Goal: Task Accomplishment & Management: Use online tool/utility

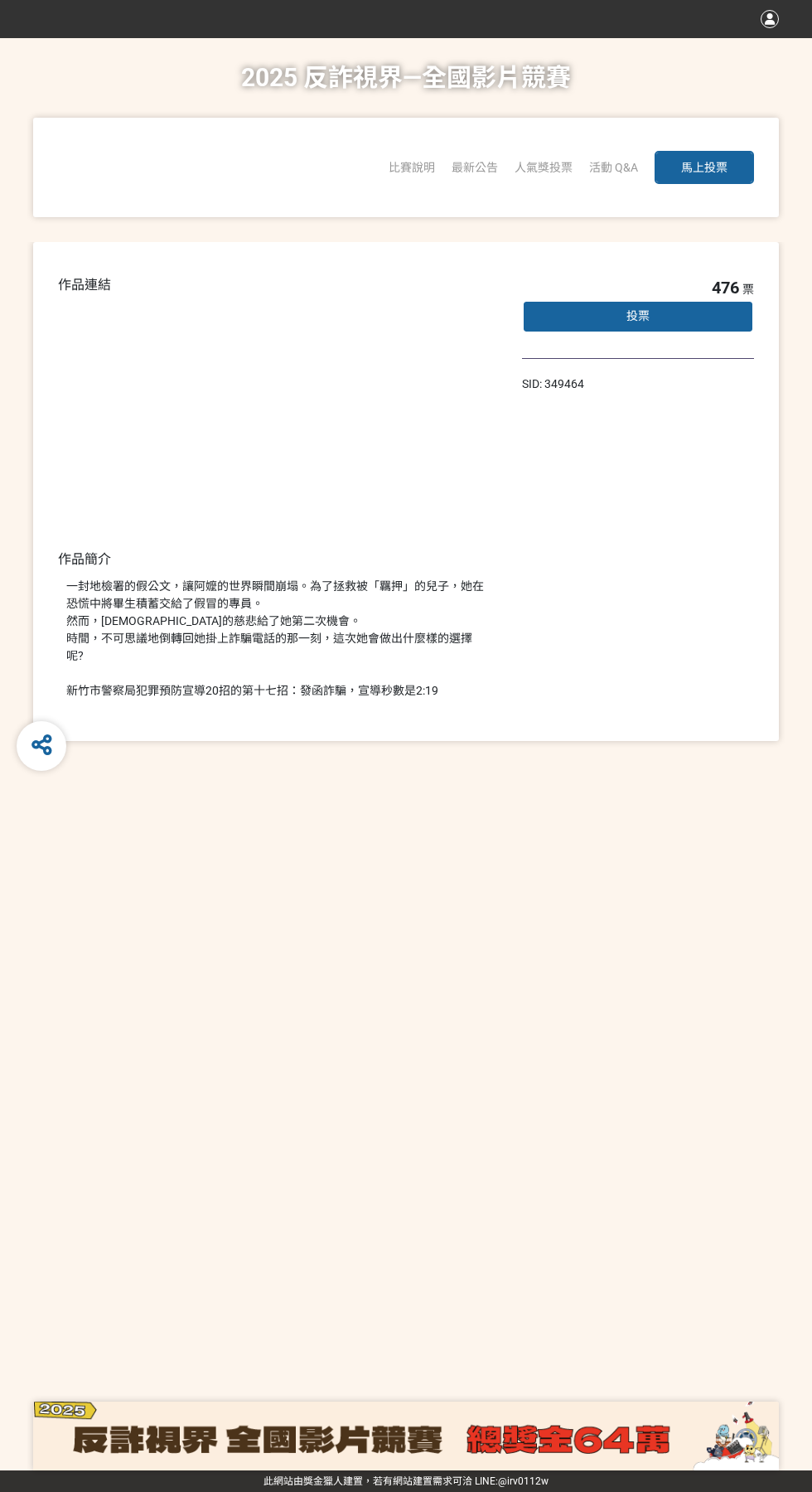
click at [236, 641] on div "一封地檢署的假公文，讓阿嬤的世界瞬間崩塌。為了拯救被「羈押」的兒子，她在恐慌中將畢生積蓄交給了假冒的專員。 然而，[DEMOGRAPHIC_DATA]的慈悲給…" at bounding box center [277, 638] width 422 height 122
click at [222, 633] on div "一封地檢署的假公文，讓阿嬤的世界瞬間崩塌。為了拯救被「羈押」的兒子，她在恐慌中將畢生積蓄交給了假冒的專員。 然而，[DEMOGRAPHIC_DATA]的慈悲給…" at bounding box center [277, 638] width 422 height 122
click at [269, 661] on div "一封地檢署的假公文，讓阿嬤的世界瞬間崩塌。為了拯救被「羈押」的兒子，她在恐慌中將畢生積蓄交給了假冒的專員。 然而，[DEMOGRAPHIC_DATA]的慈悲給…" at bounding box center [277, 638] width 422 height 122
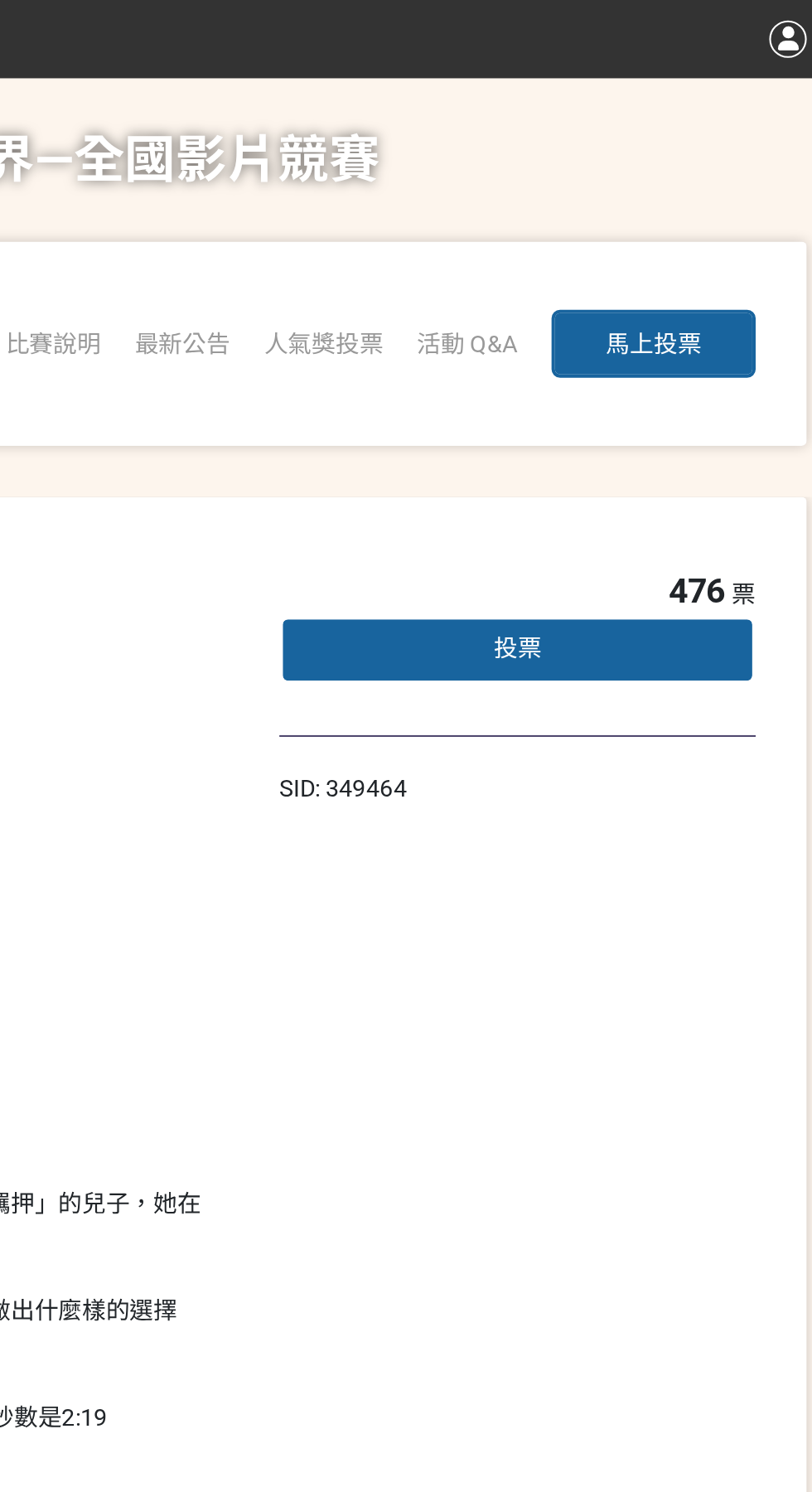
click at [631, 314] on span "投票" at bounding box center [638, 316] width 23 height 14
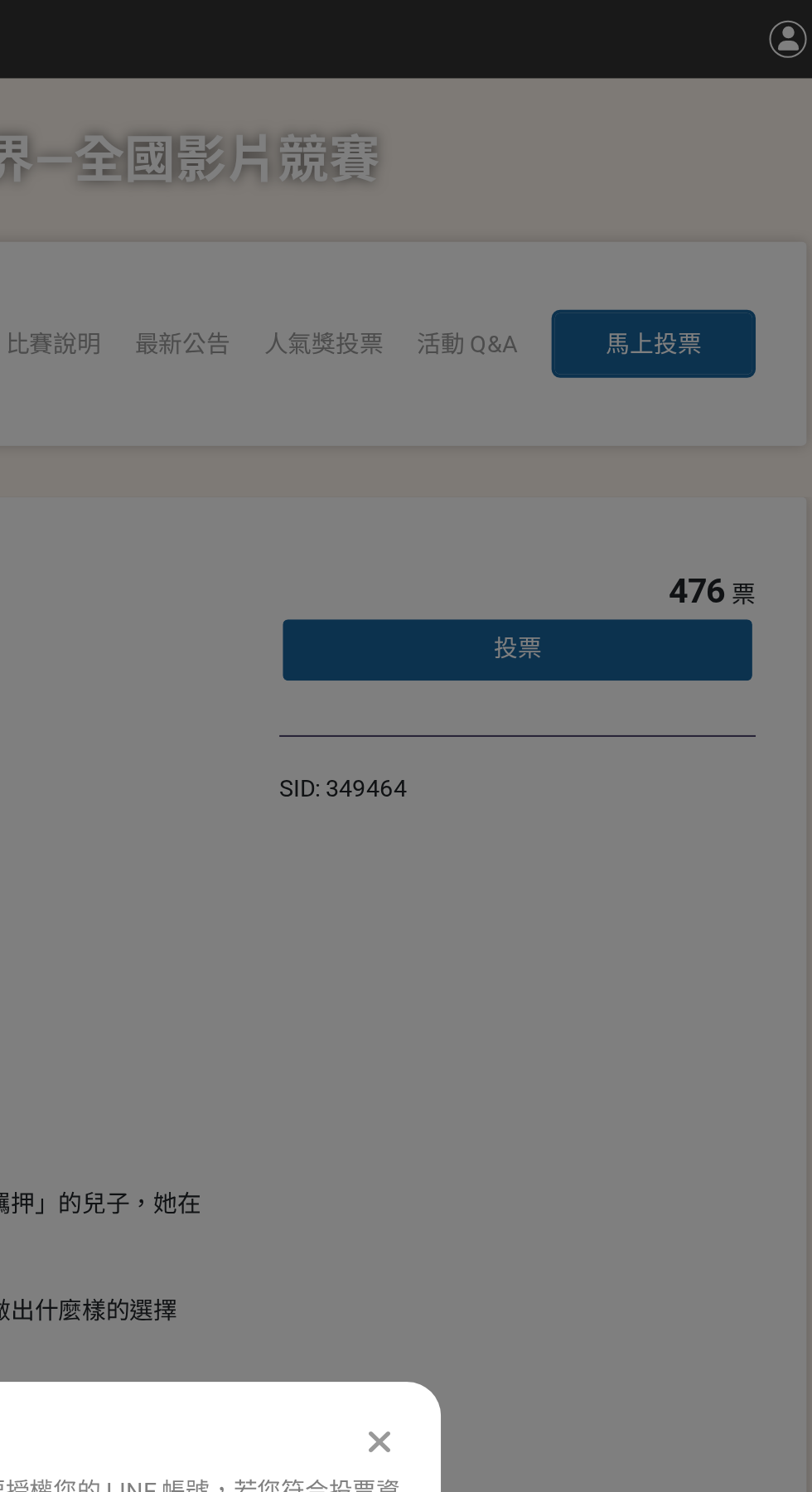
click at [641, 318] on span "投票" at bounding box center [638, 316] width 23 height 14
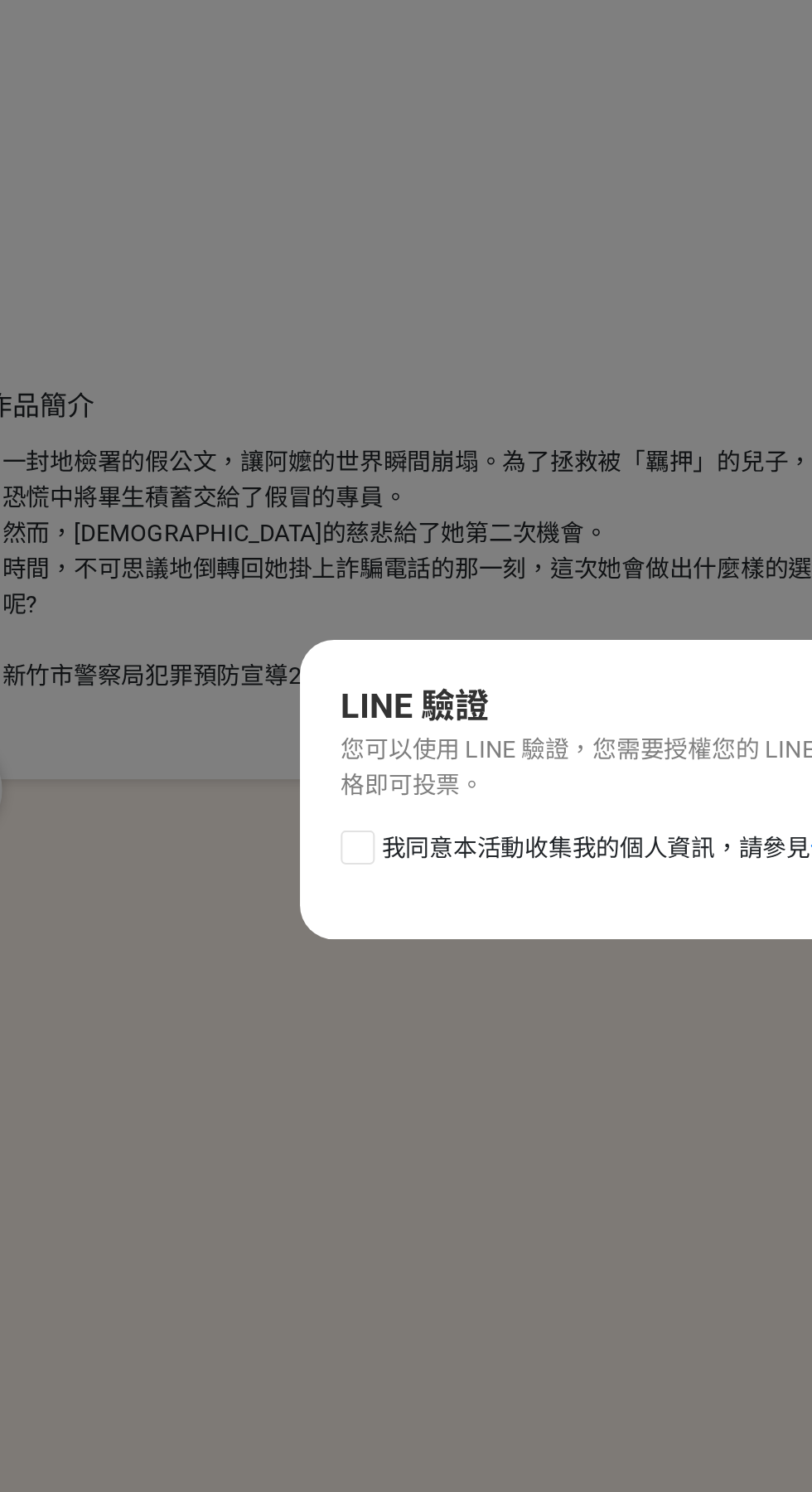
click at [293, 753] on div "您可以使用 LINE 驗證，您需要授權您的 LINE 帳號，若您符合投票資格即可投票。" at bounding box center [406, 735] width 350 height 35
click at [296, 753] on div "您可以使用 LINE 驗證，您需要授權您的 LINE 帳號，若您符合投票資格即可投票。" at bounding box center [406, 735] width 350 height 35
click at [324, 783] on span "我同意本活動收集我的個人資訊，請參見 使用條款" at bounding box center [379, 774] width 255 height 17
click at [243, 779] on input "我同意本活動收集我的個人資訊，請參見 使用條款" at bounding box center [237, 773] width 11 height 11
checkbox input "false"
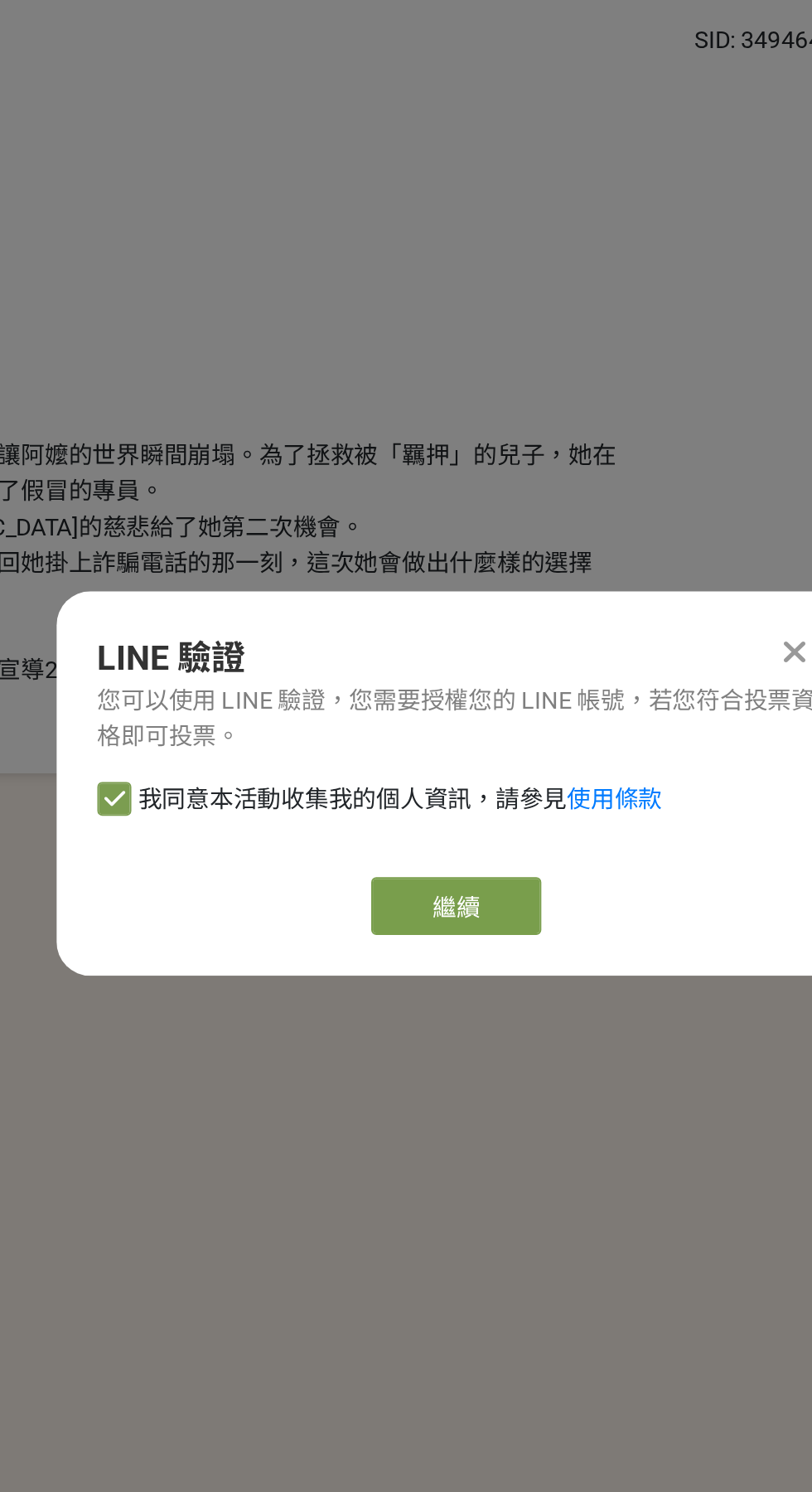
click at [412, 820] on link "繼續" at bounding box center [405, 806] width 83 height 28
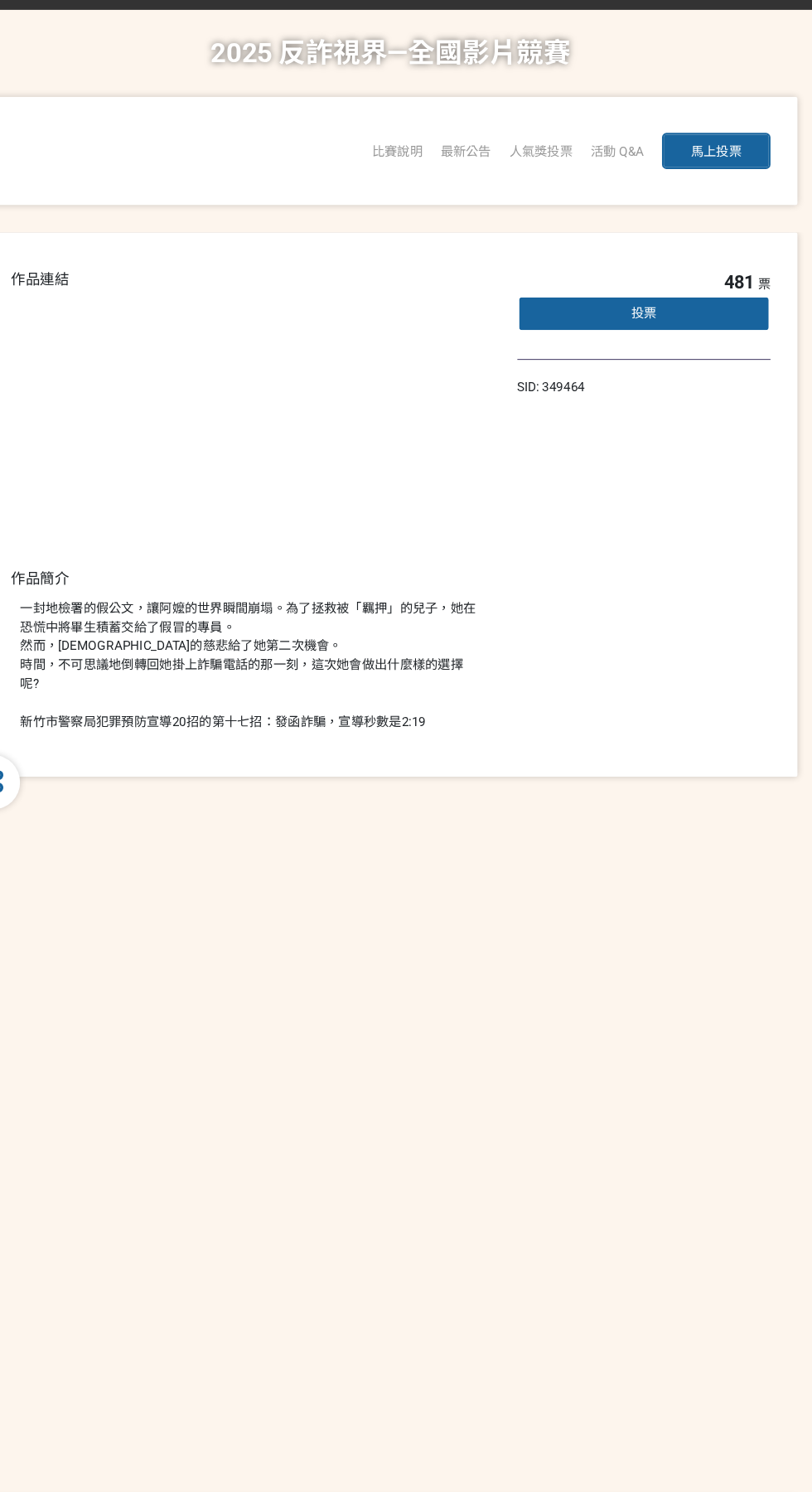
click at [696, 174] on button "馬上投票" at bounding box center [704, 167] width 100 height 33
select select "13146"
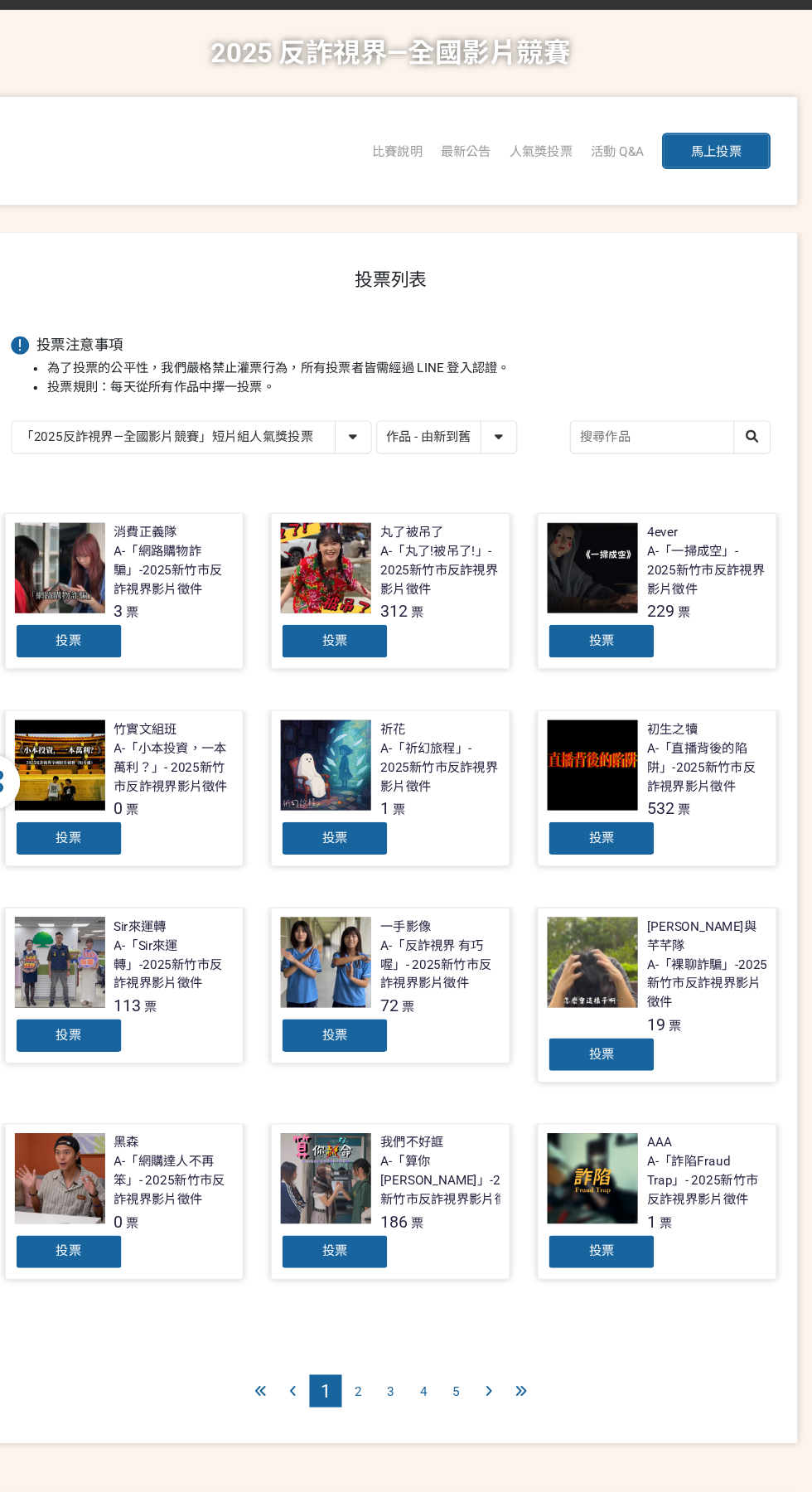
click at [437, 1297] on span "4" at bounding box center [436, 1304] width 7 height 14
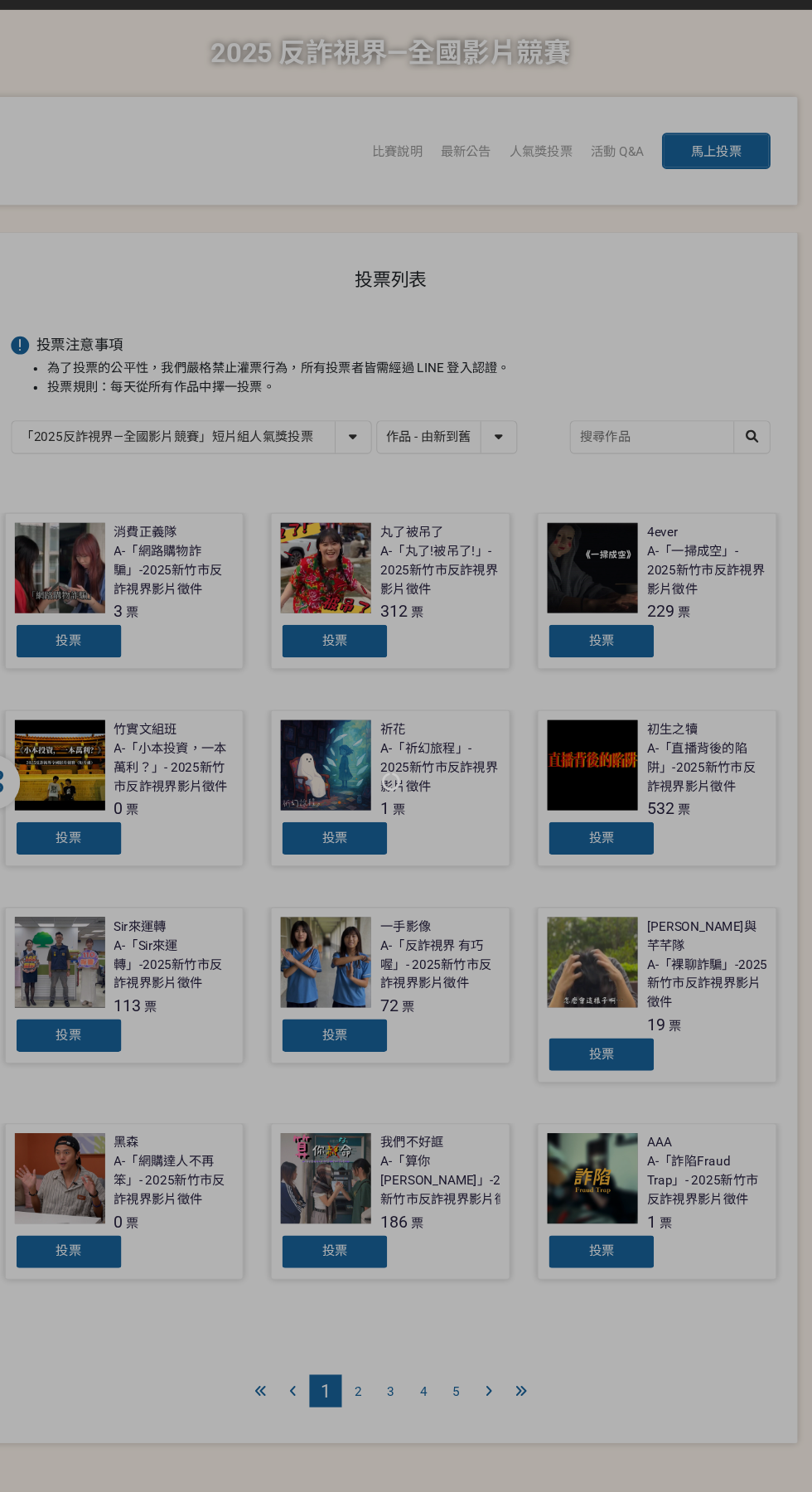
click at [468, 1300] on div at bounding box center [406, 746] width 812 height 1492
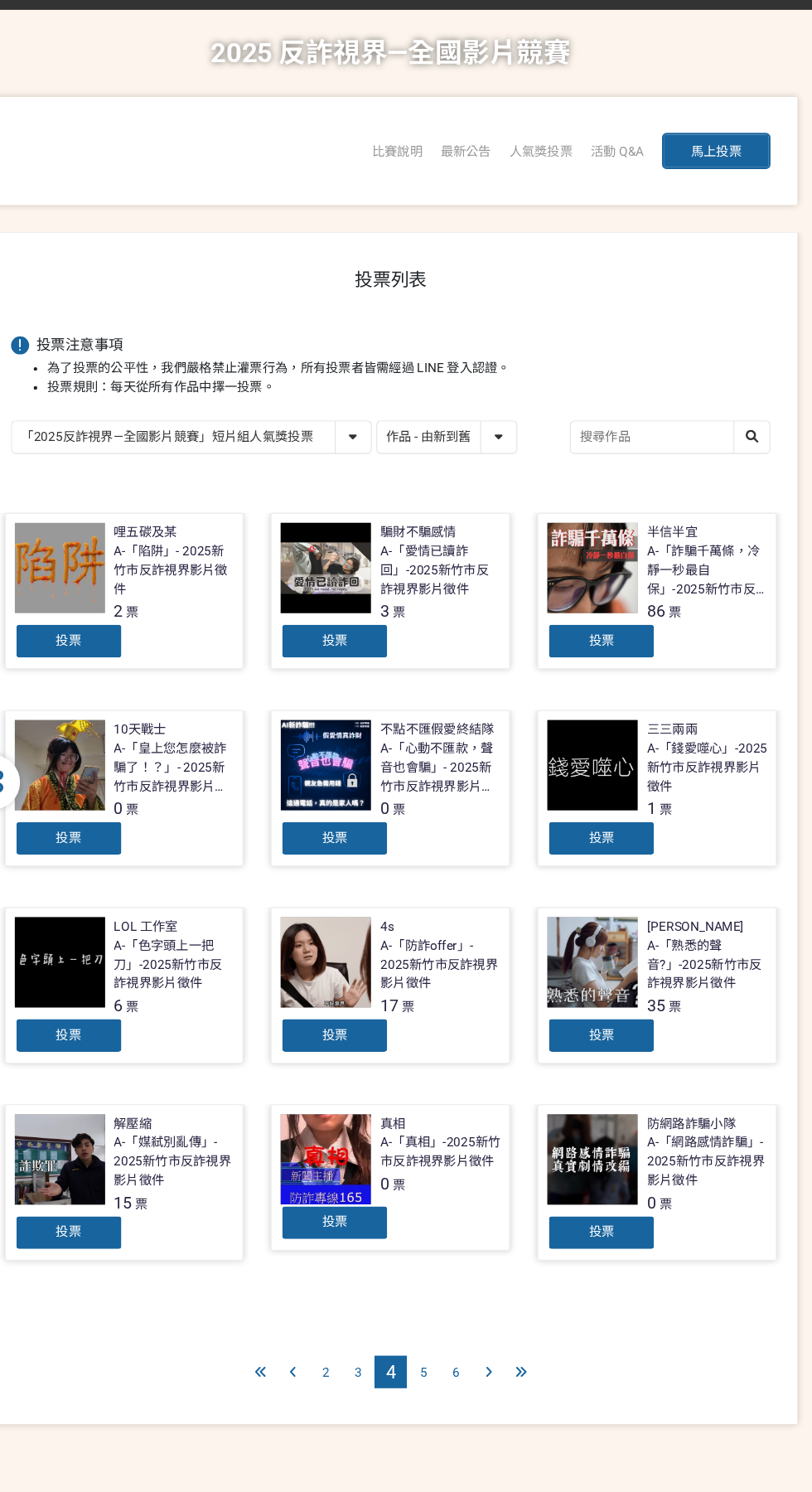
click at [465, 1287] on span "6" at bounding box center [466, 1287] width 7 height 14
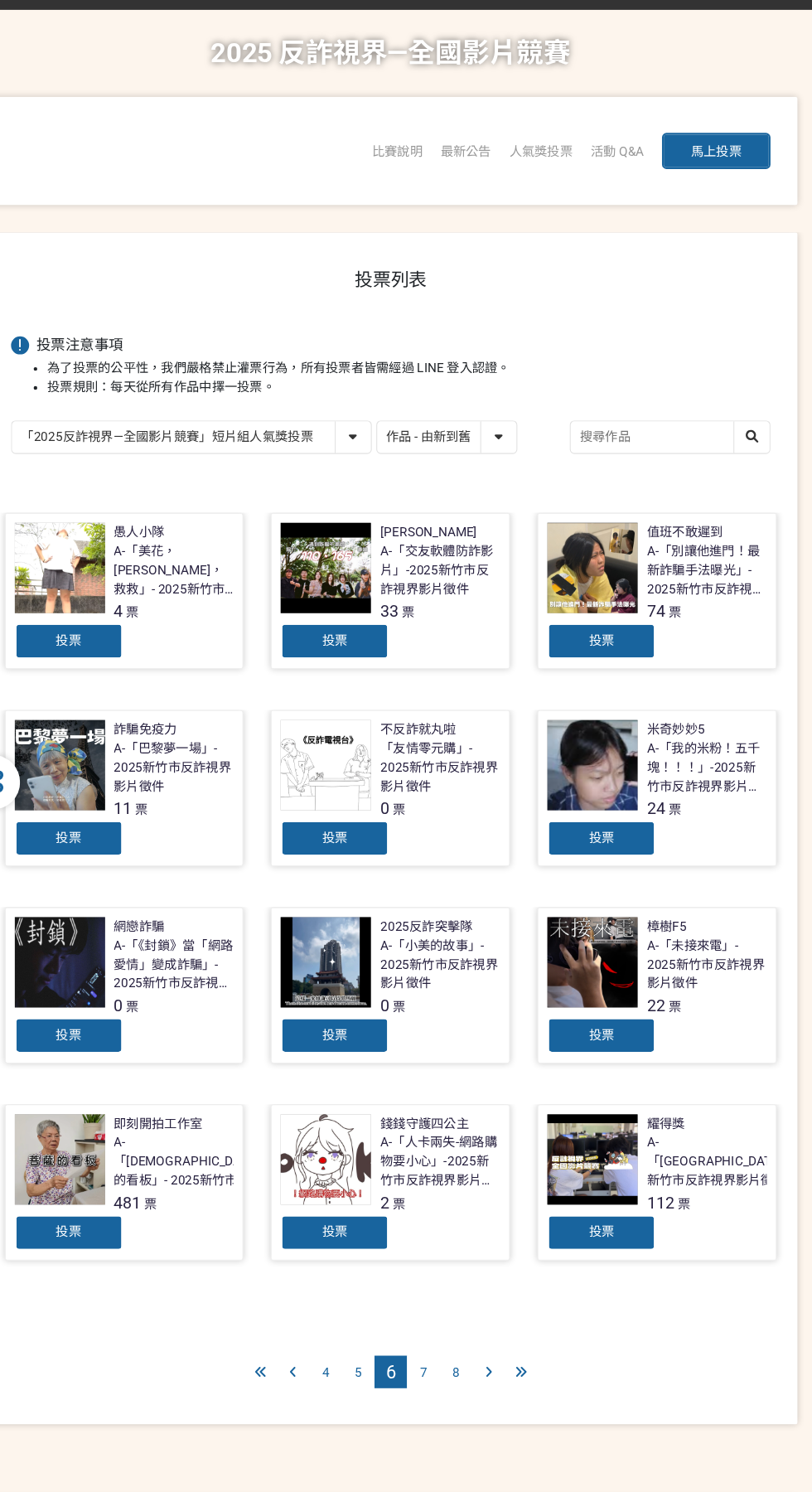
click at [127, 1171] on div "投票" at bounding box center [111, 1158] width 100 height 33
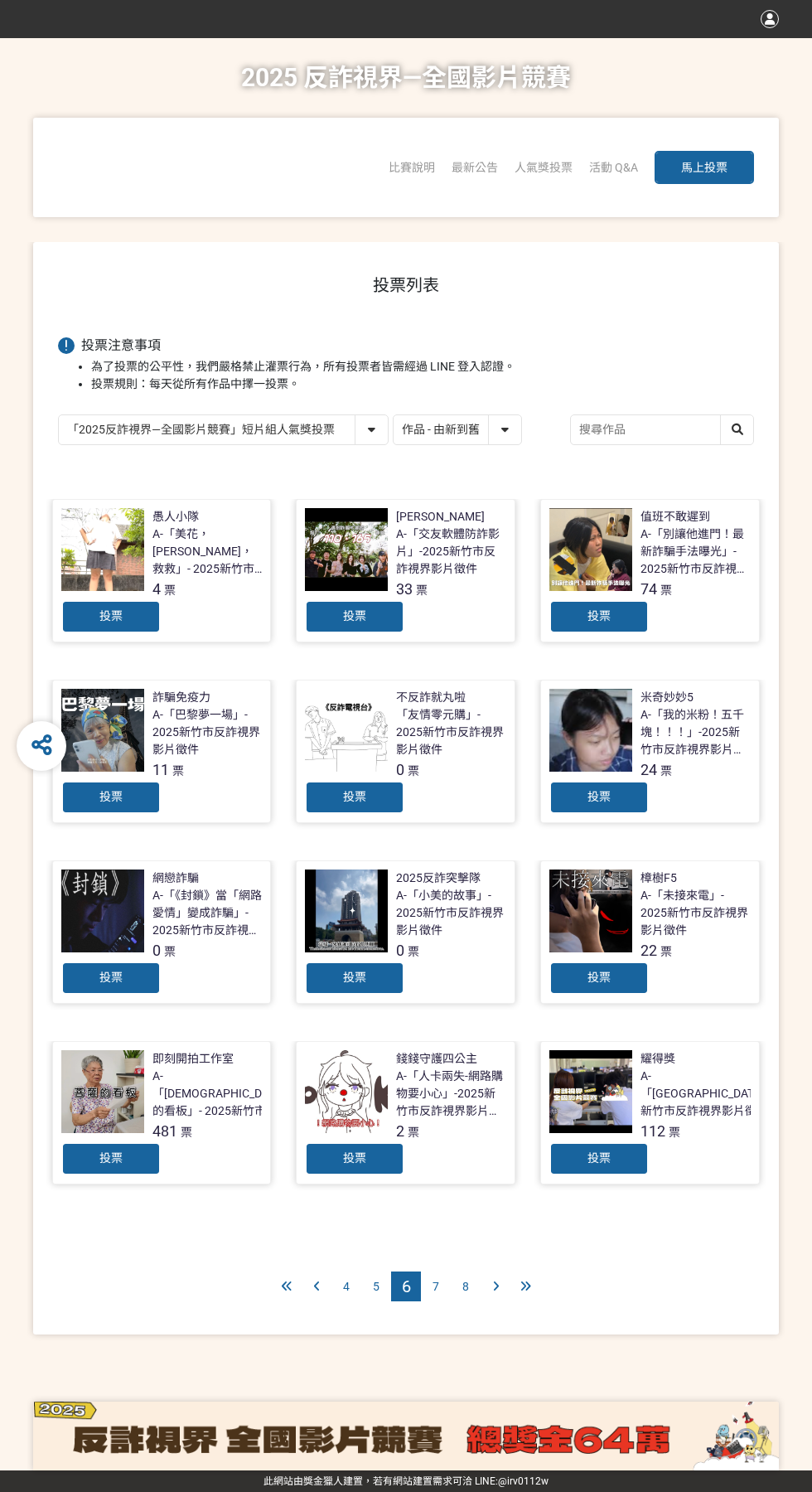
select select "13146"
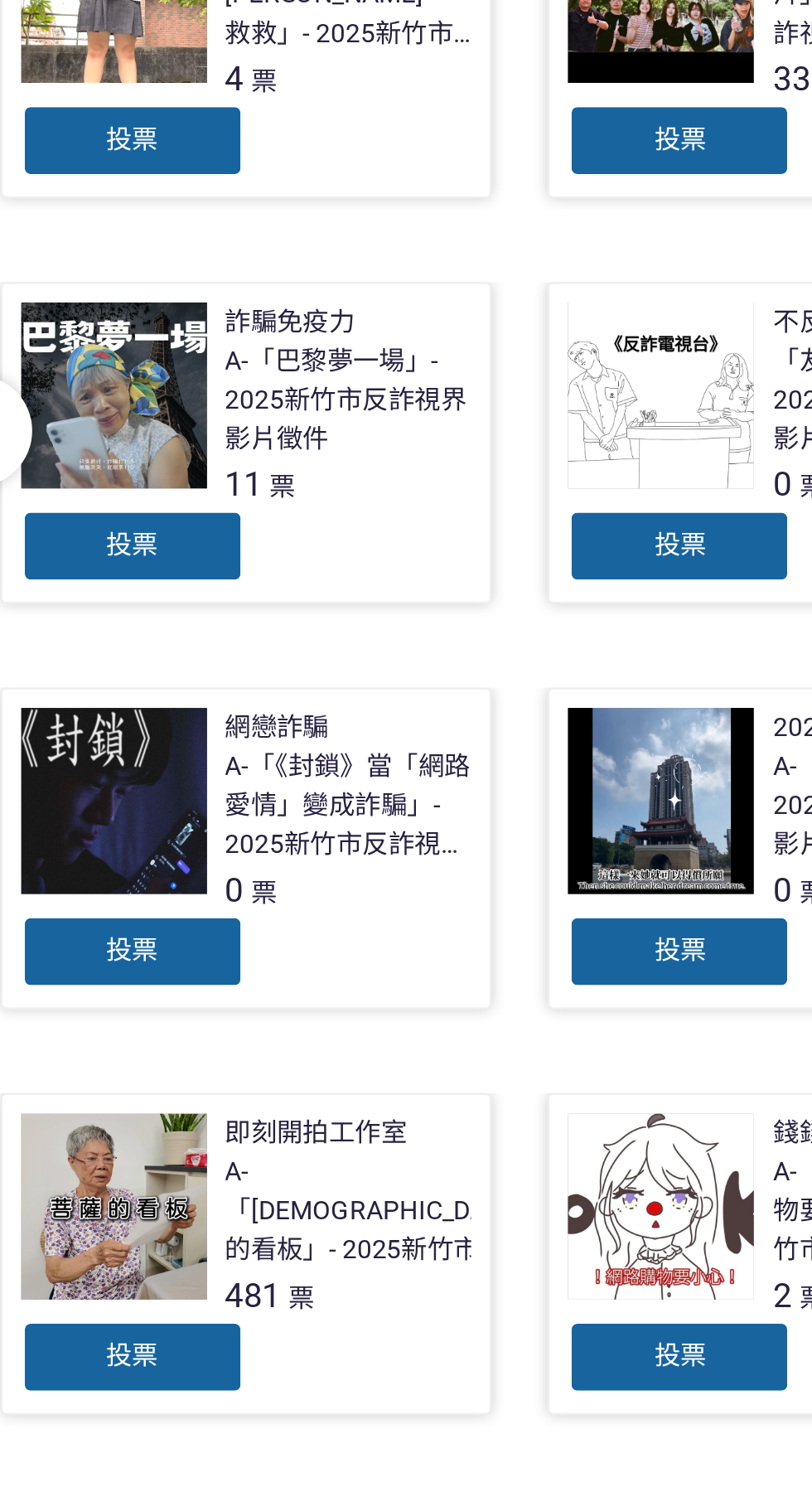
click at [130, 1154] on div "投票" at bounding box center [111, 1158] width 100 height 33
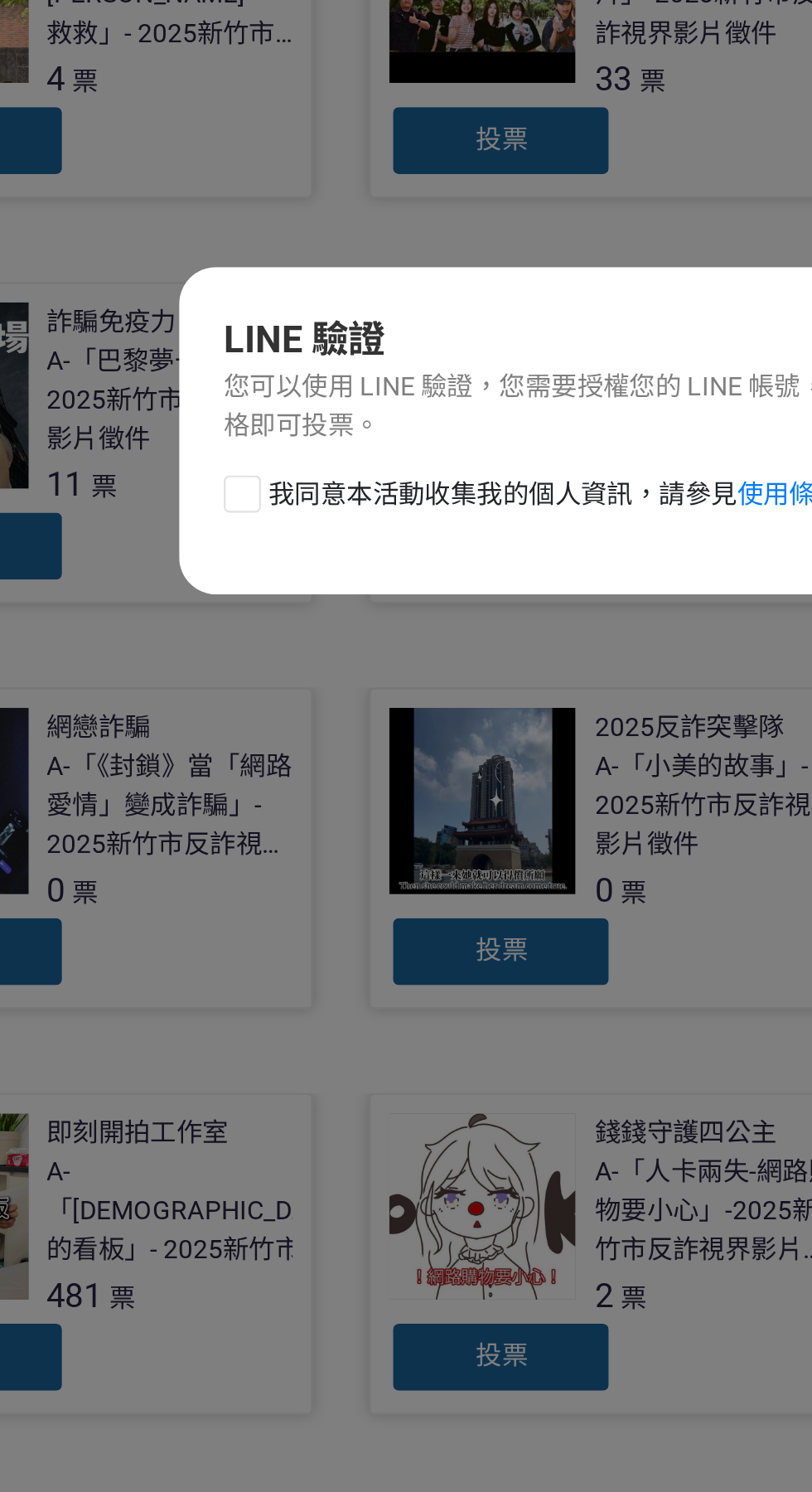
click at [237, 779] on div at bounding box center [239, 773] width 16 height 16
checkbox input "true"
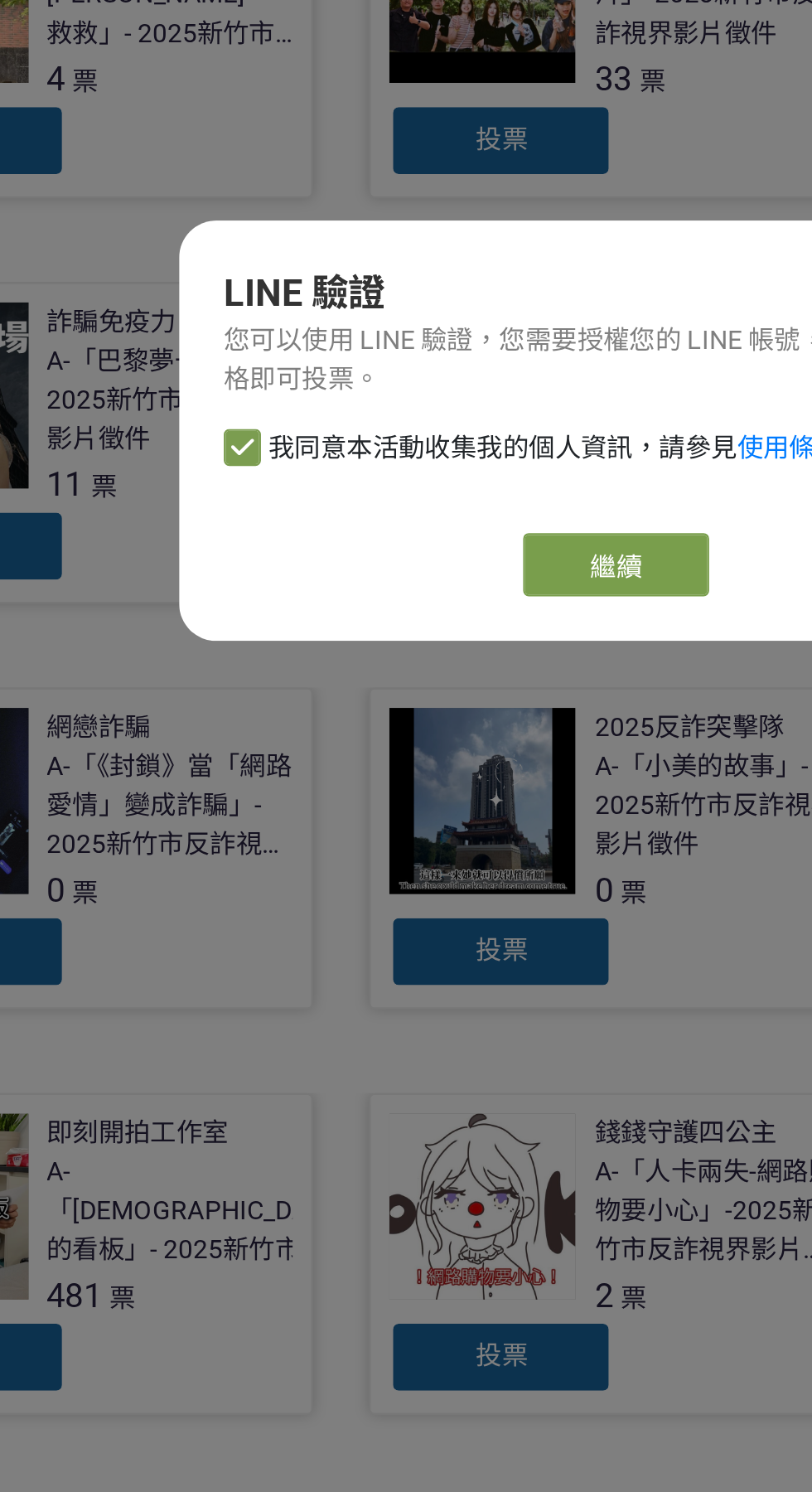
click at [380, 806] on link "繼續" at bounding box center [405, 806] width 83 height 28
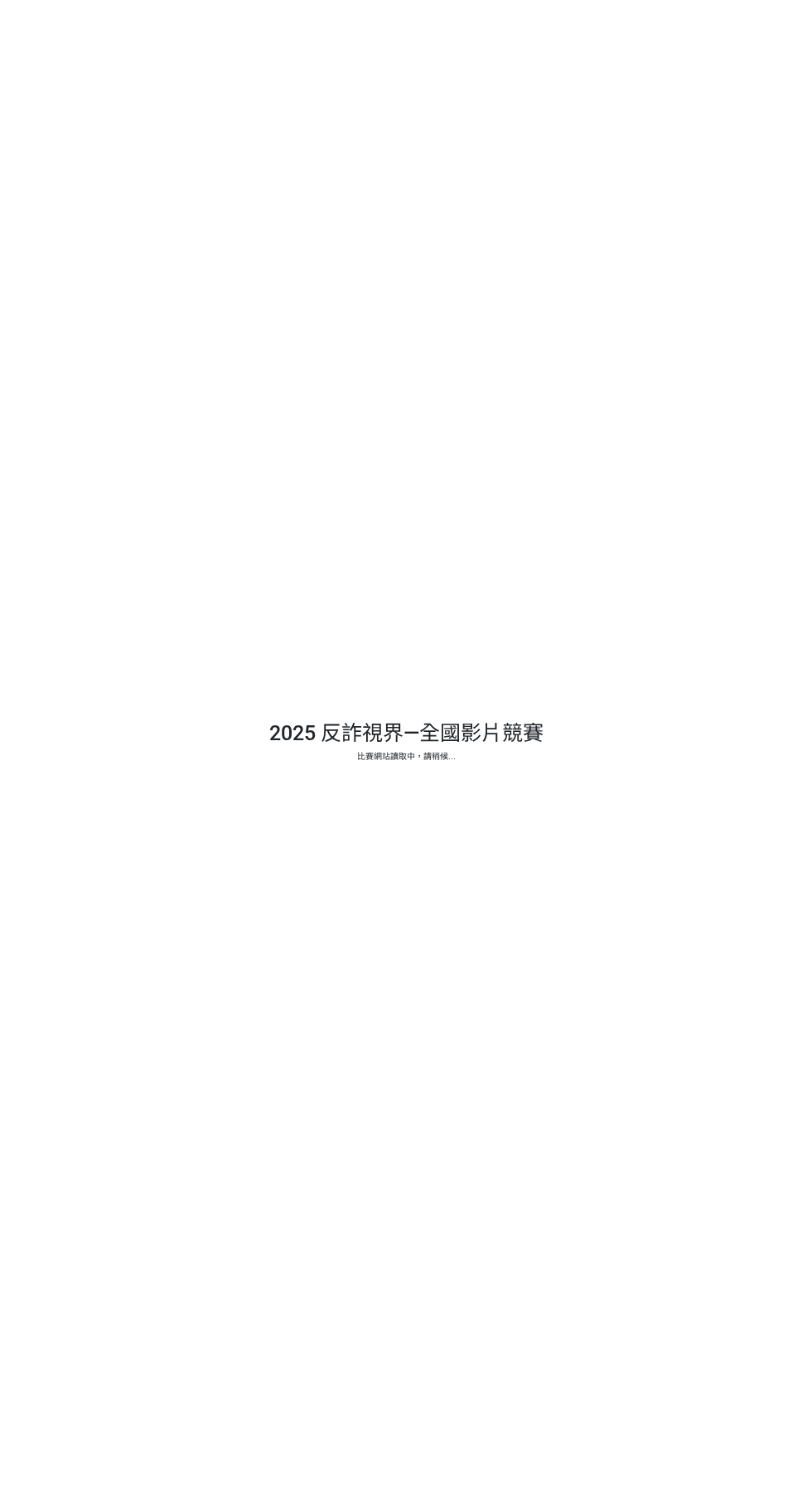
select select "13146"
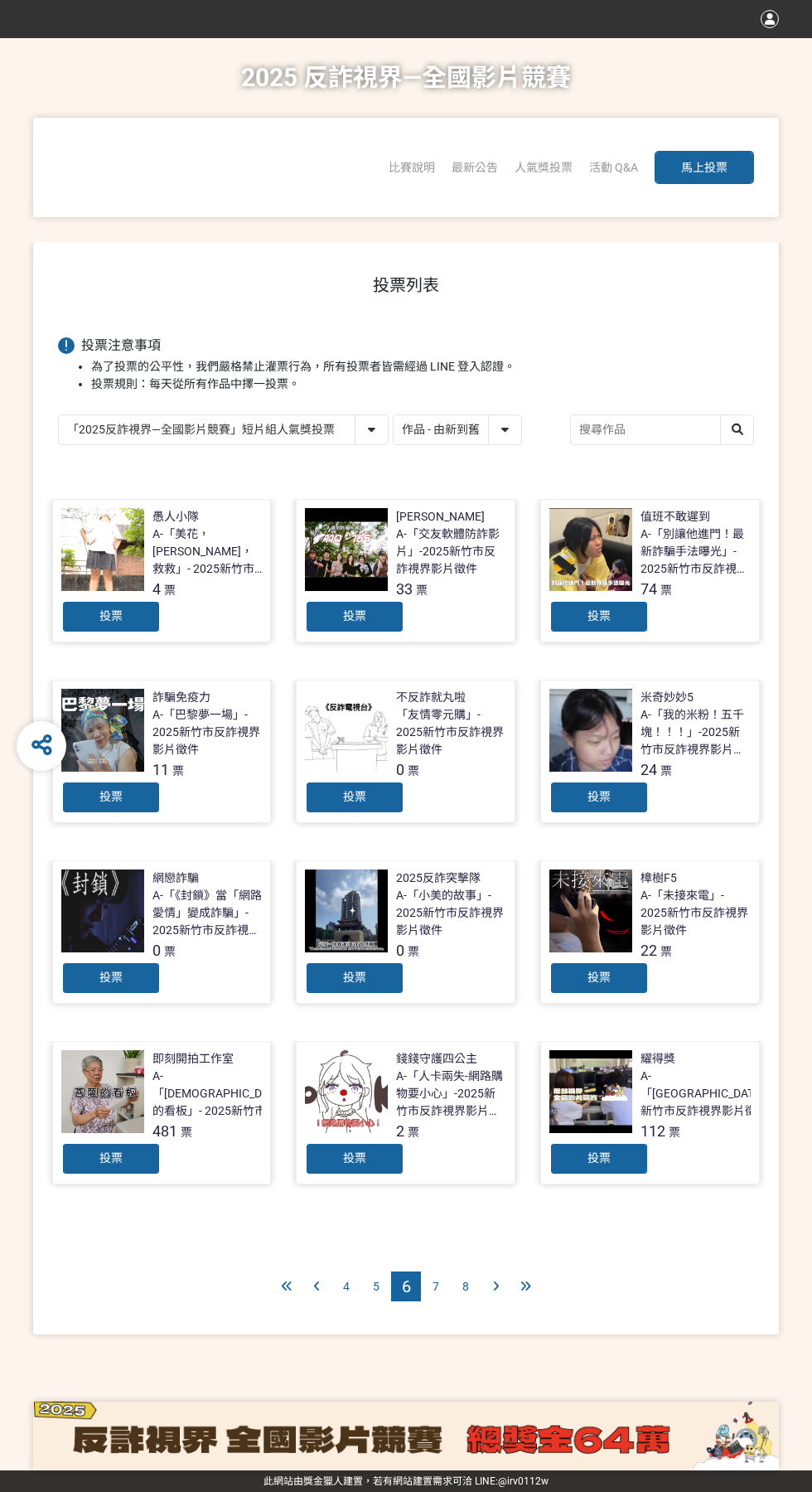
click at [119, 1161] on span "投票" at bounding box center [111, 1158] width 23 height 14
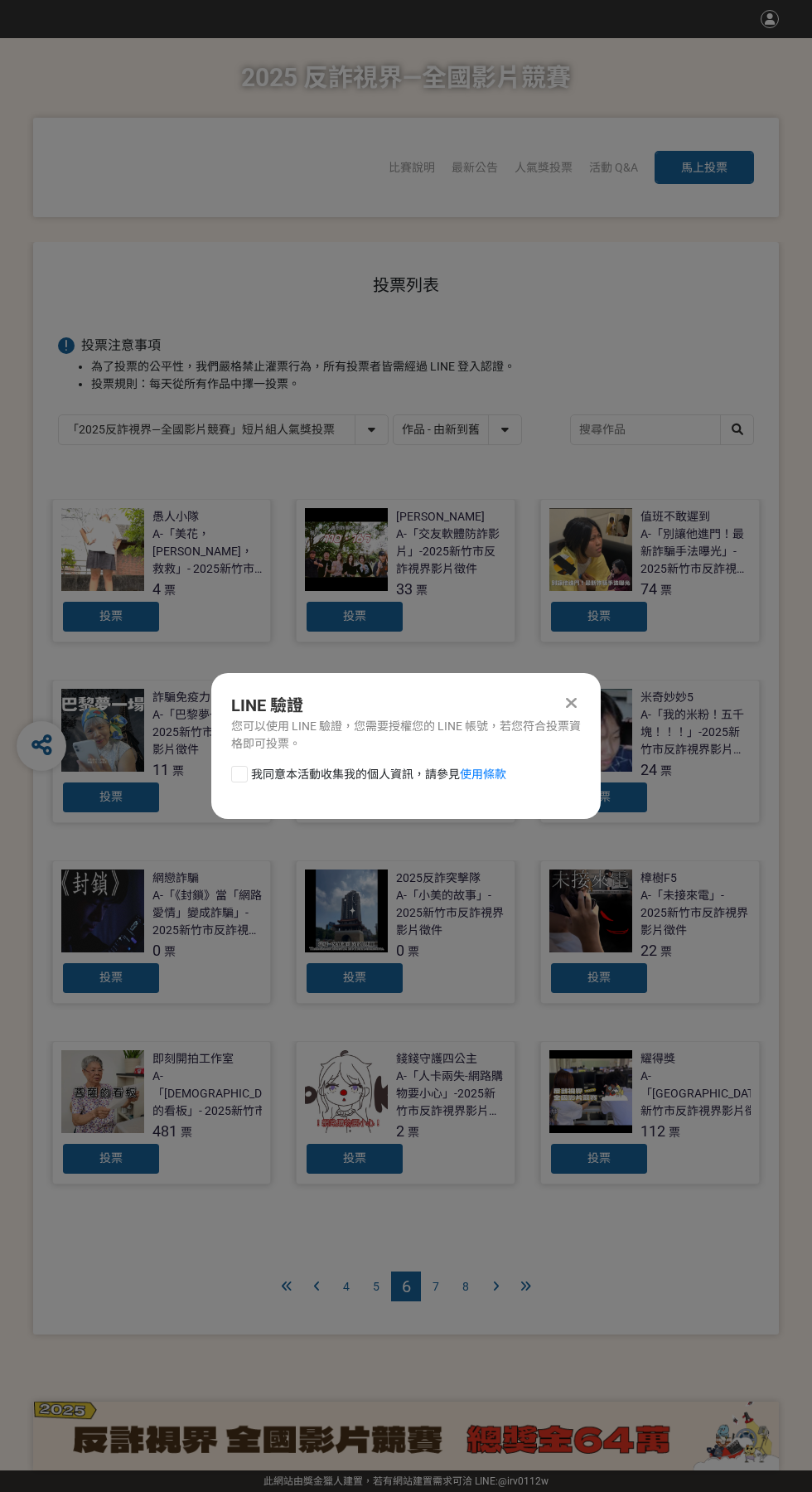
click at [250, 797] on div "我同意本活動收集我的個人資訊，請參見 使用條款" at bounding box center [406, 782] width 390 height 33
click at [238, 775] on div at bounding box center [239, 773] width 16 height 16
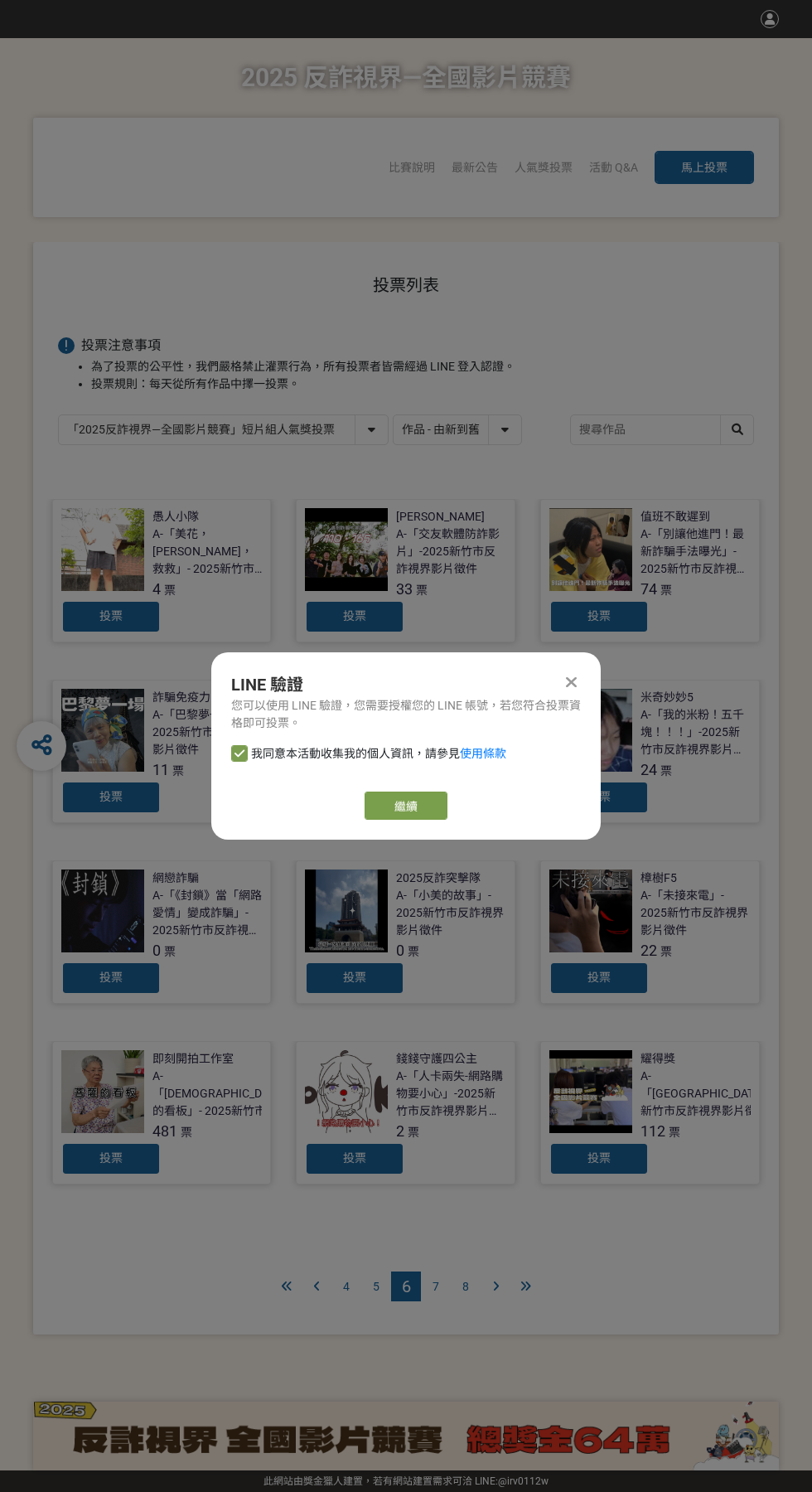
checkbox input "true"
click at [435, 818] on link "繼續" at bounding box center [405, 806] width 83 height 28
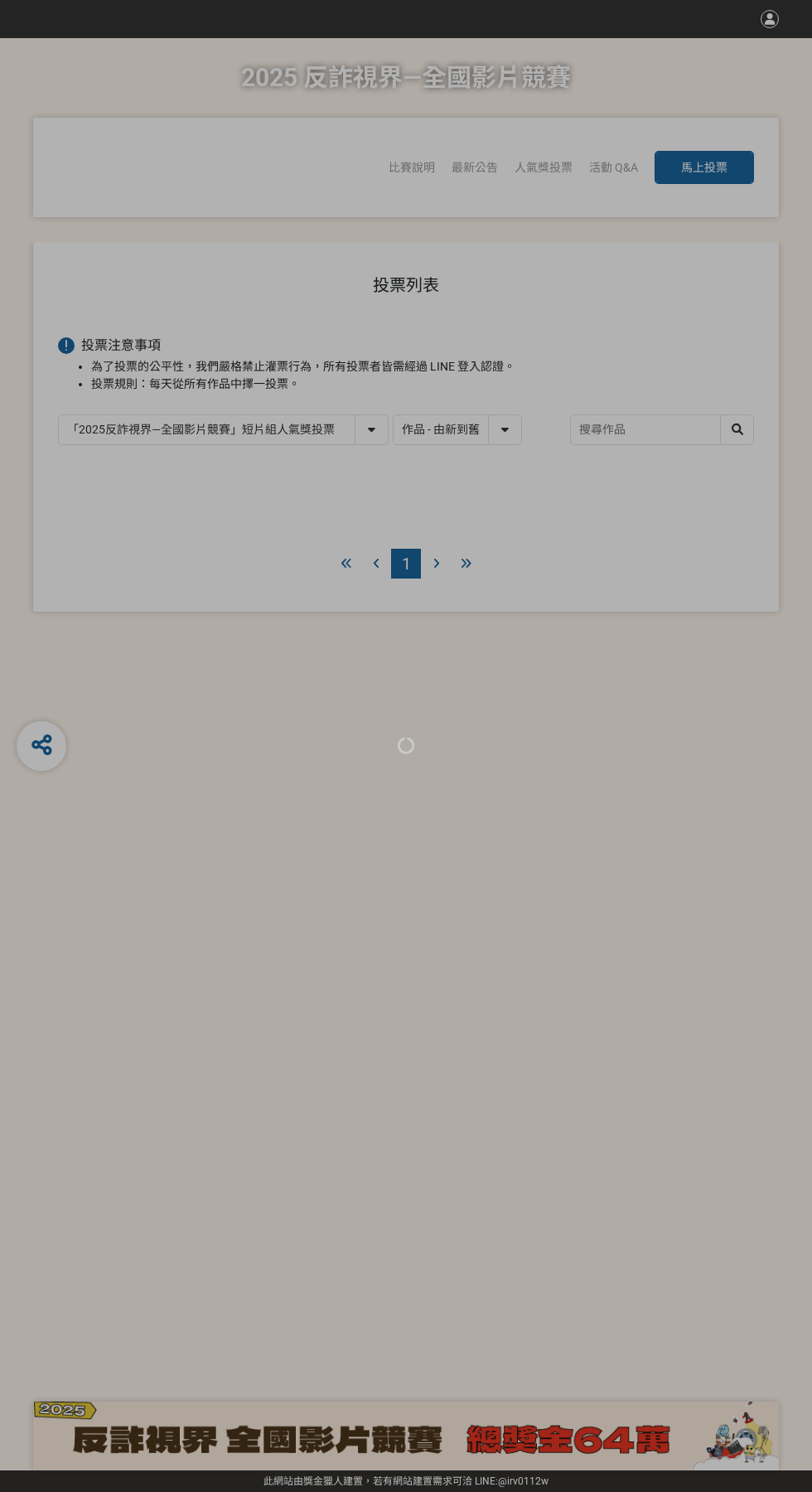
select select "13146"
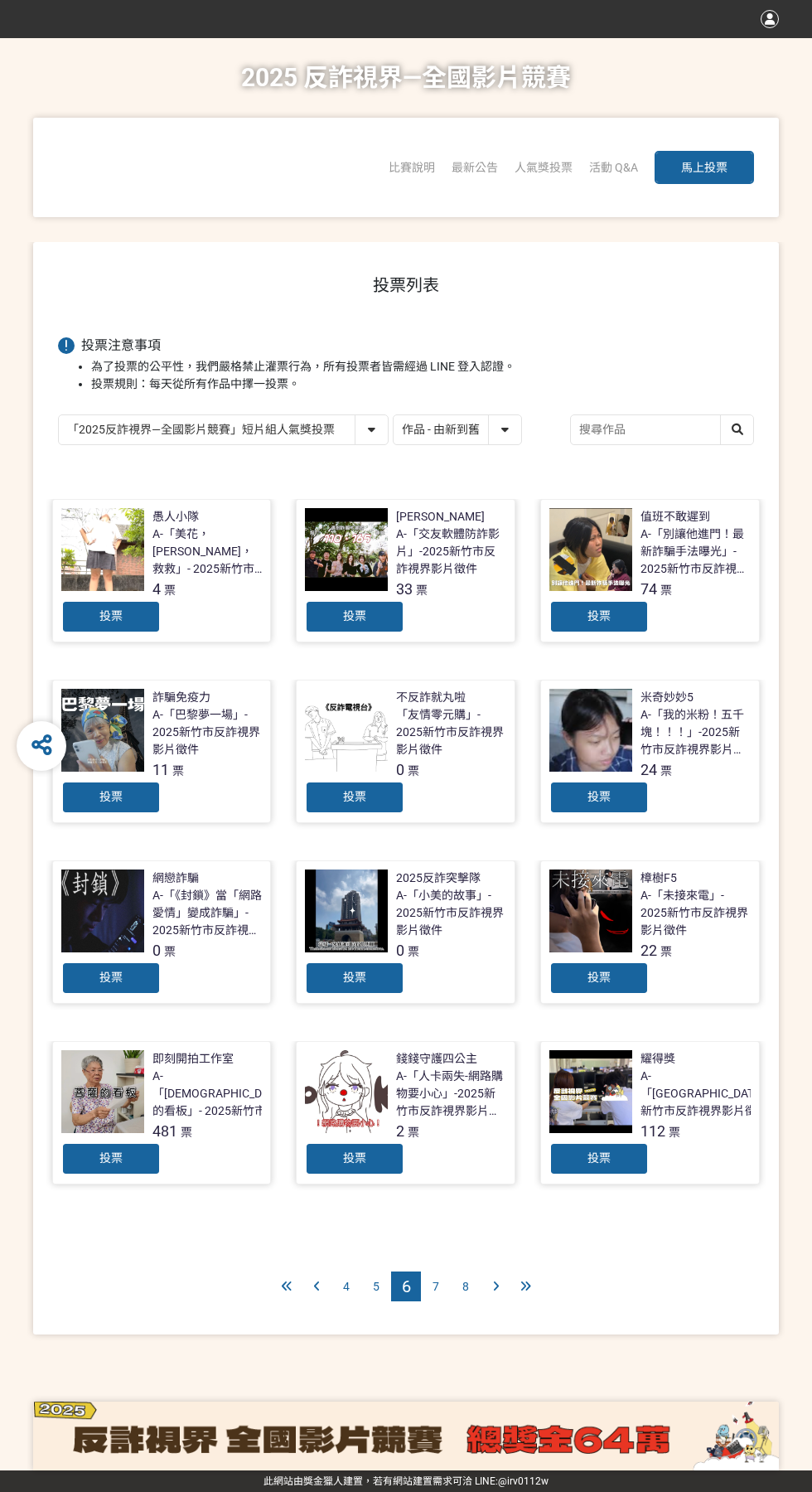
click at [105, 1163] on span "投票" at bounding box center [111, 1158] width 23 height 14
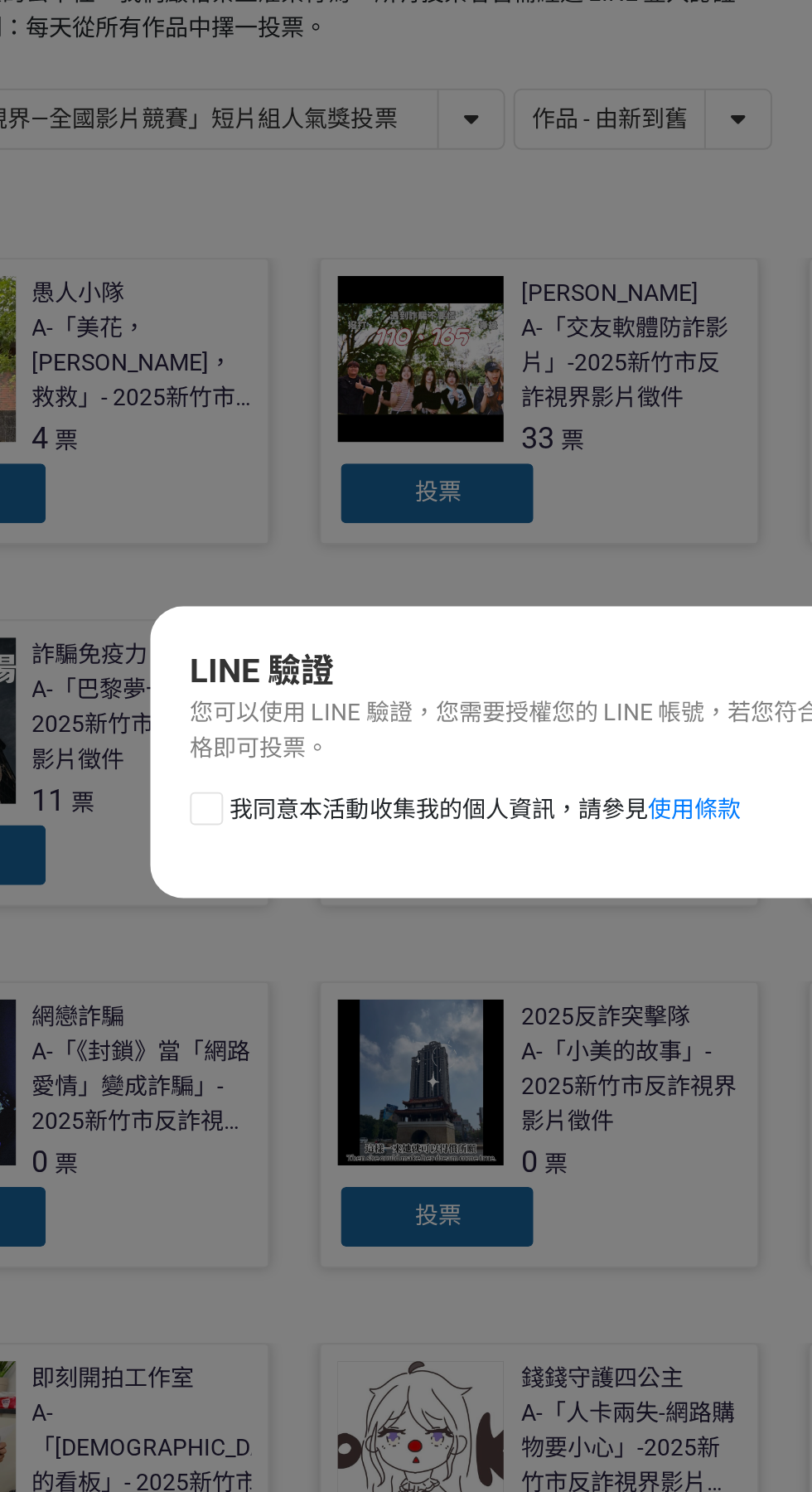
click at [242, 774] on div at bounding box center [239, 773] width 16 height 16
checkbox input "true"
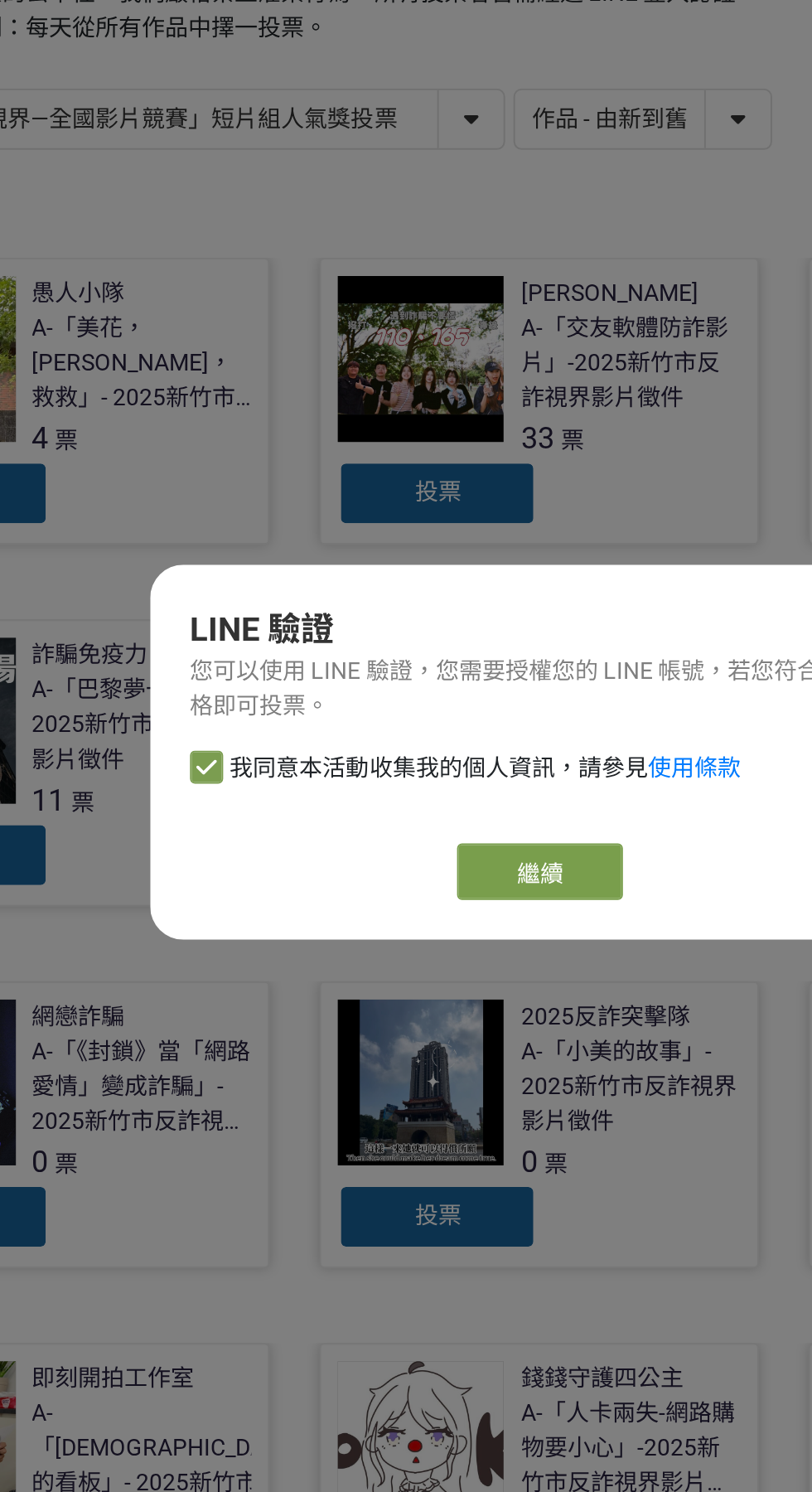
click at [415, 812] on link "繼續" at bounding box center [405, 806] width 83 height 28
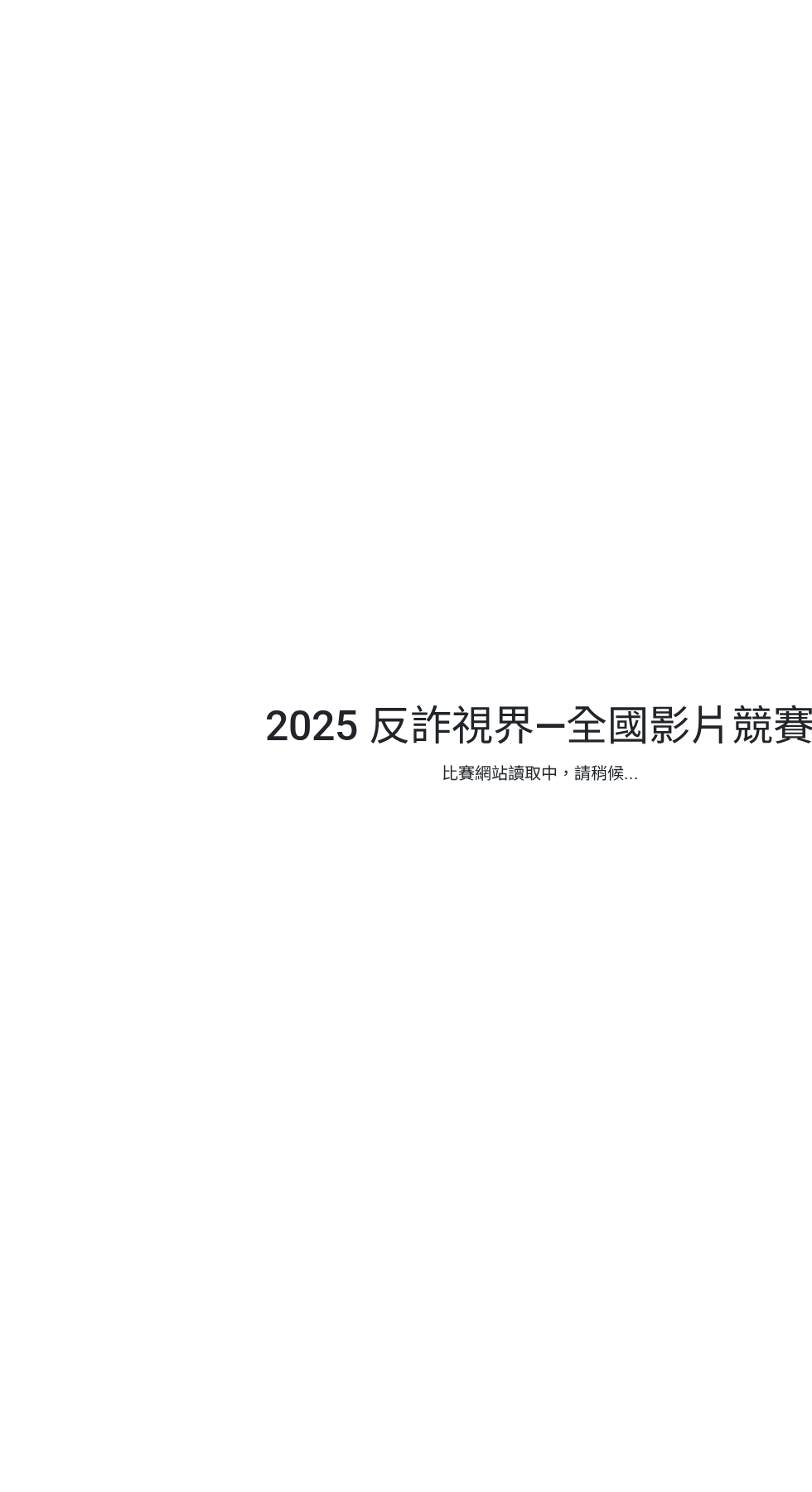
select select "13146"
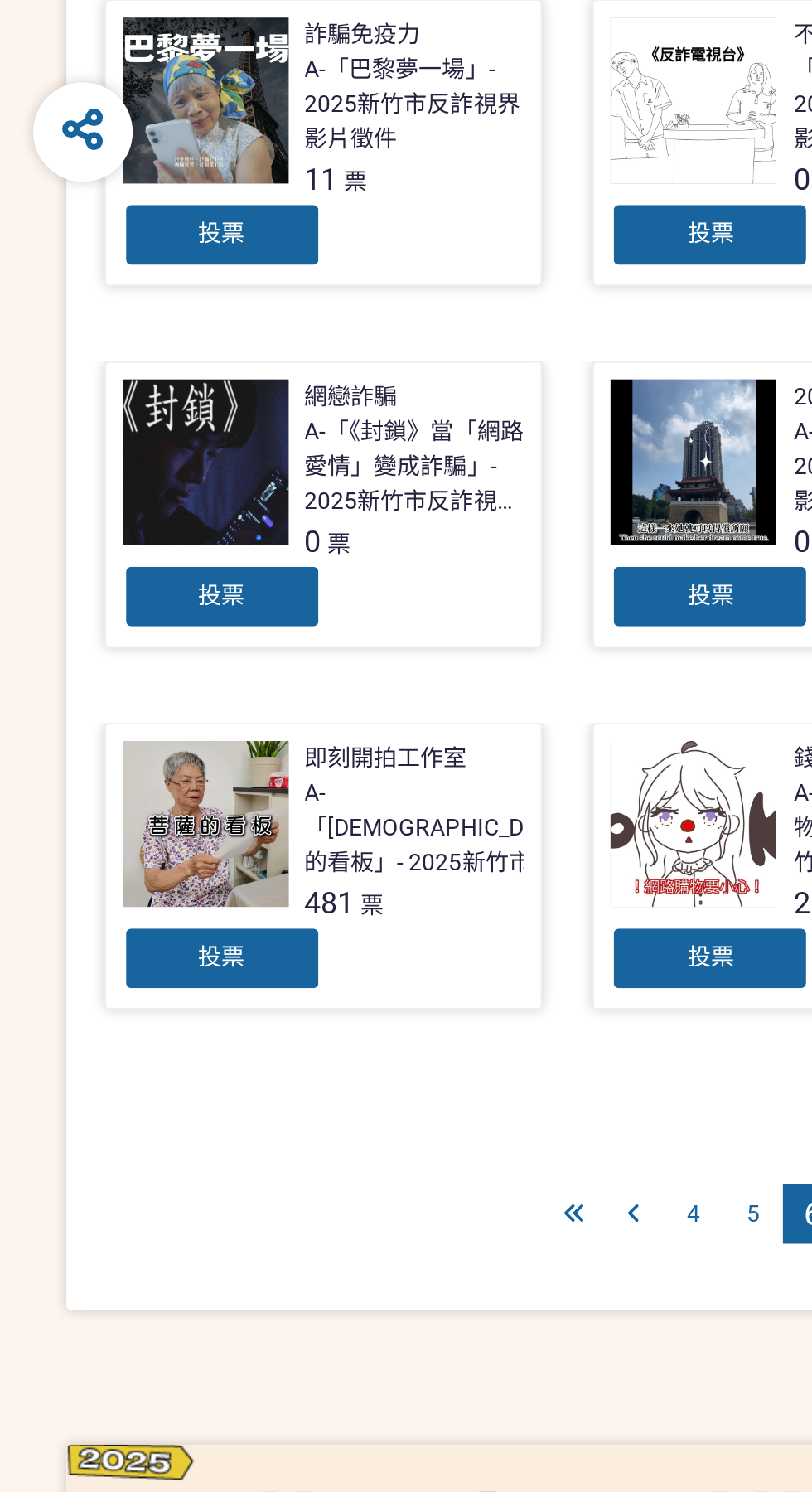
click at [129, 1165] on div "投票" at bounding box center [111, 1158] width 100 height 33
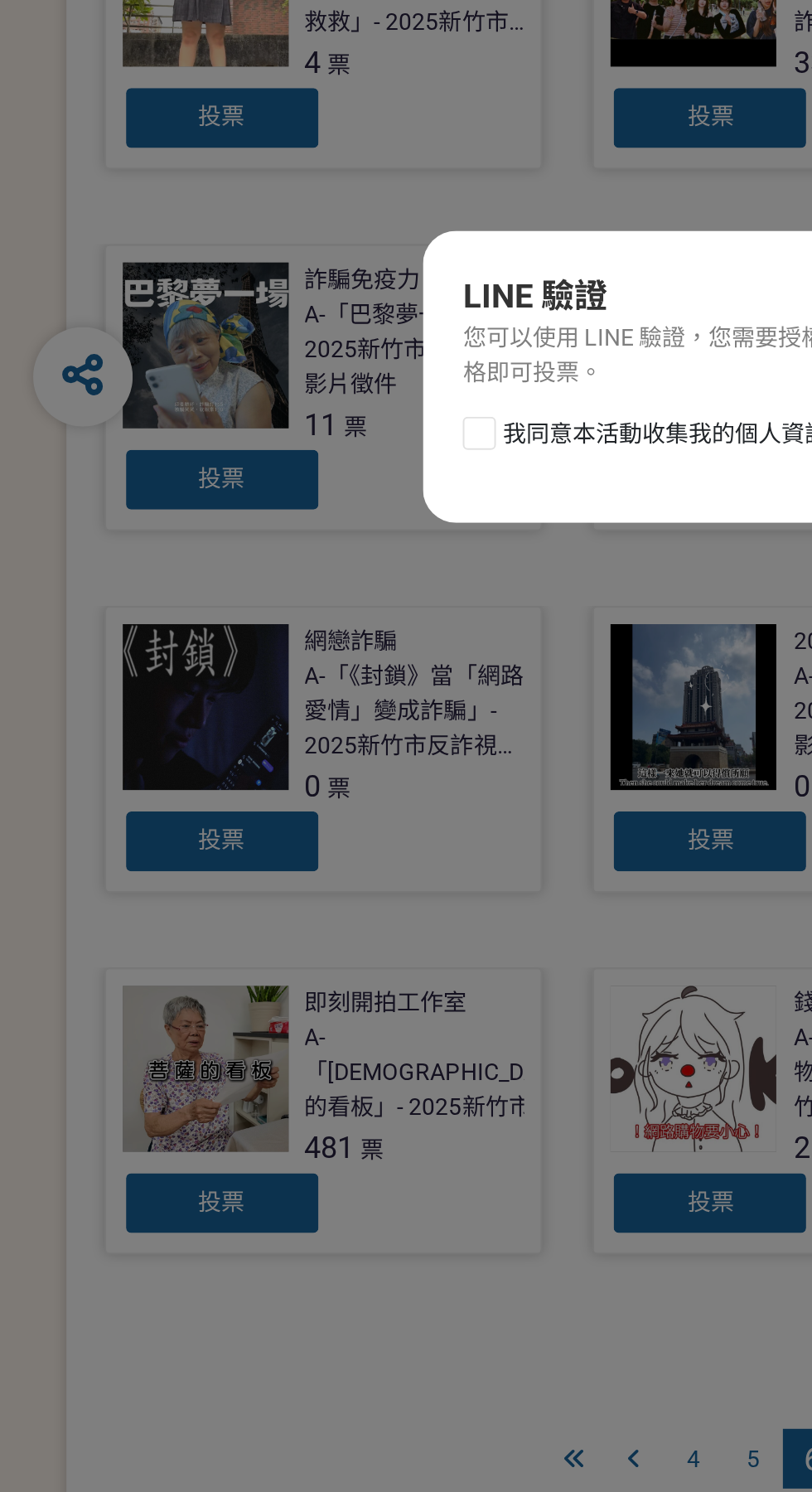
click at [237, 868] on link "網戀詐騙 A-「《封鎖》當「網路愛情」變成詐騙」- 2025新竹市反詐視界影片徵件 0 票 投票" at bounding box center [162, 932] width 220 height 143
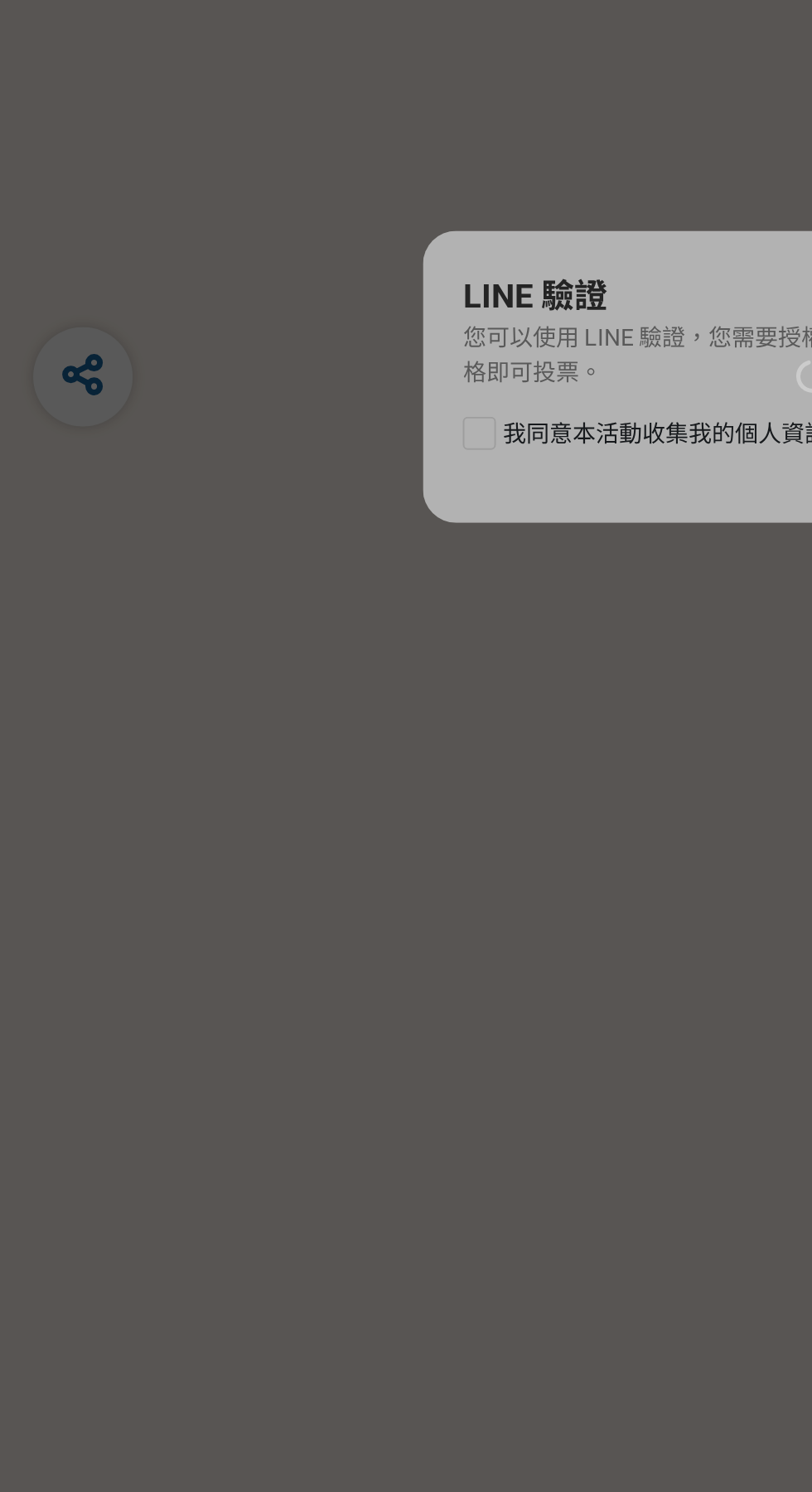
click at [238, 778] on div at bounding box center [406, 746] width 812 height 1492
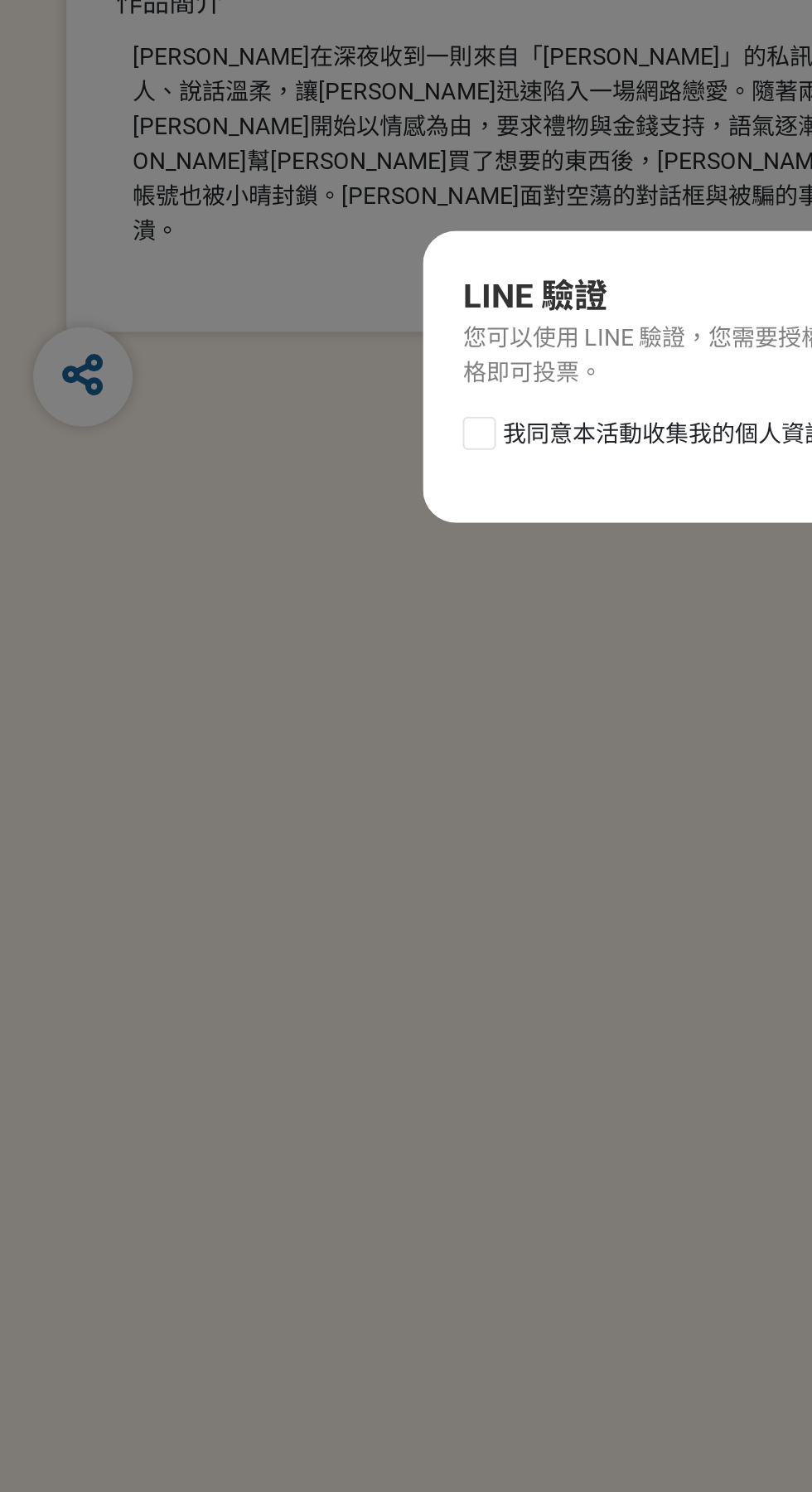
click at [239, 777] on div at bounding box center [239, 773] width 16 height 16
checkbox input "true"
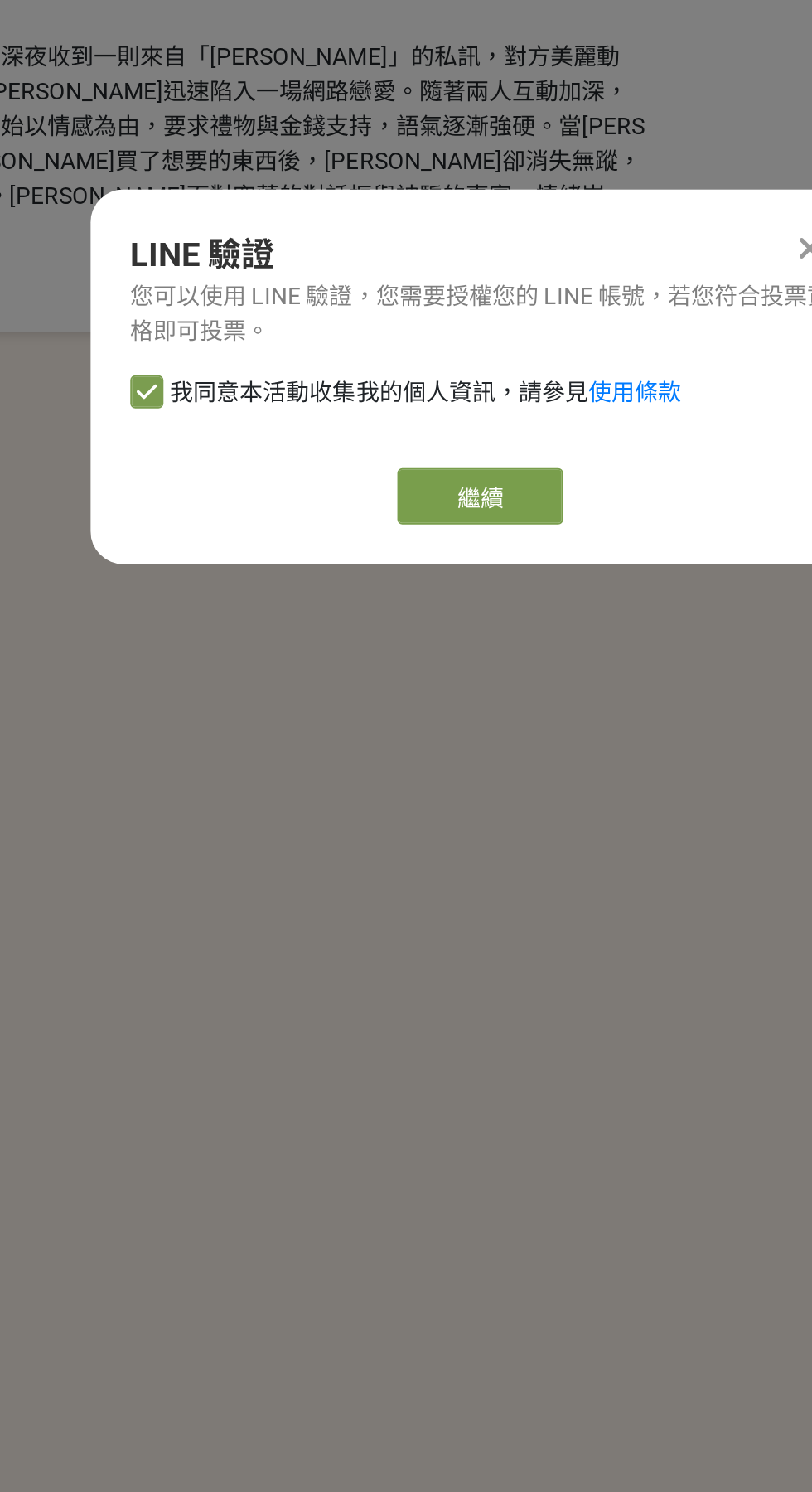
click at [385, 810] on link "繼續" at bounding box center [405, 806] width 83 height 28
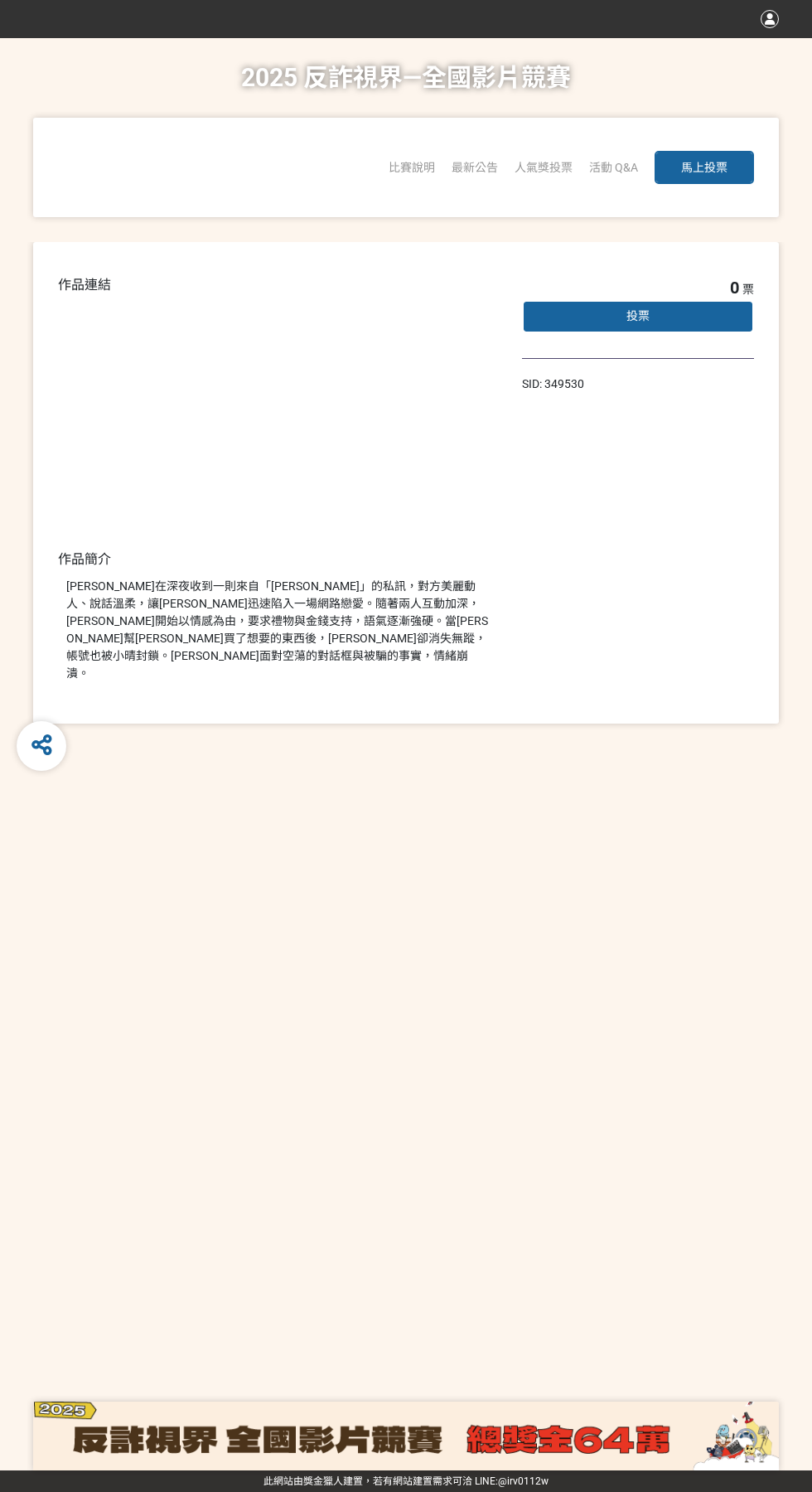
scroll to position [49, 0]
click at [704, 161] on span "馬上投票" at bounding box center [704, 168] width 47 height 14
select select "13146"
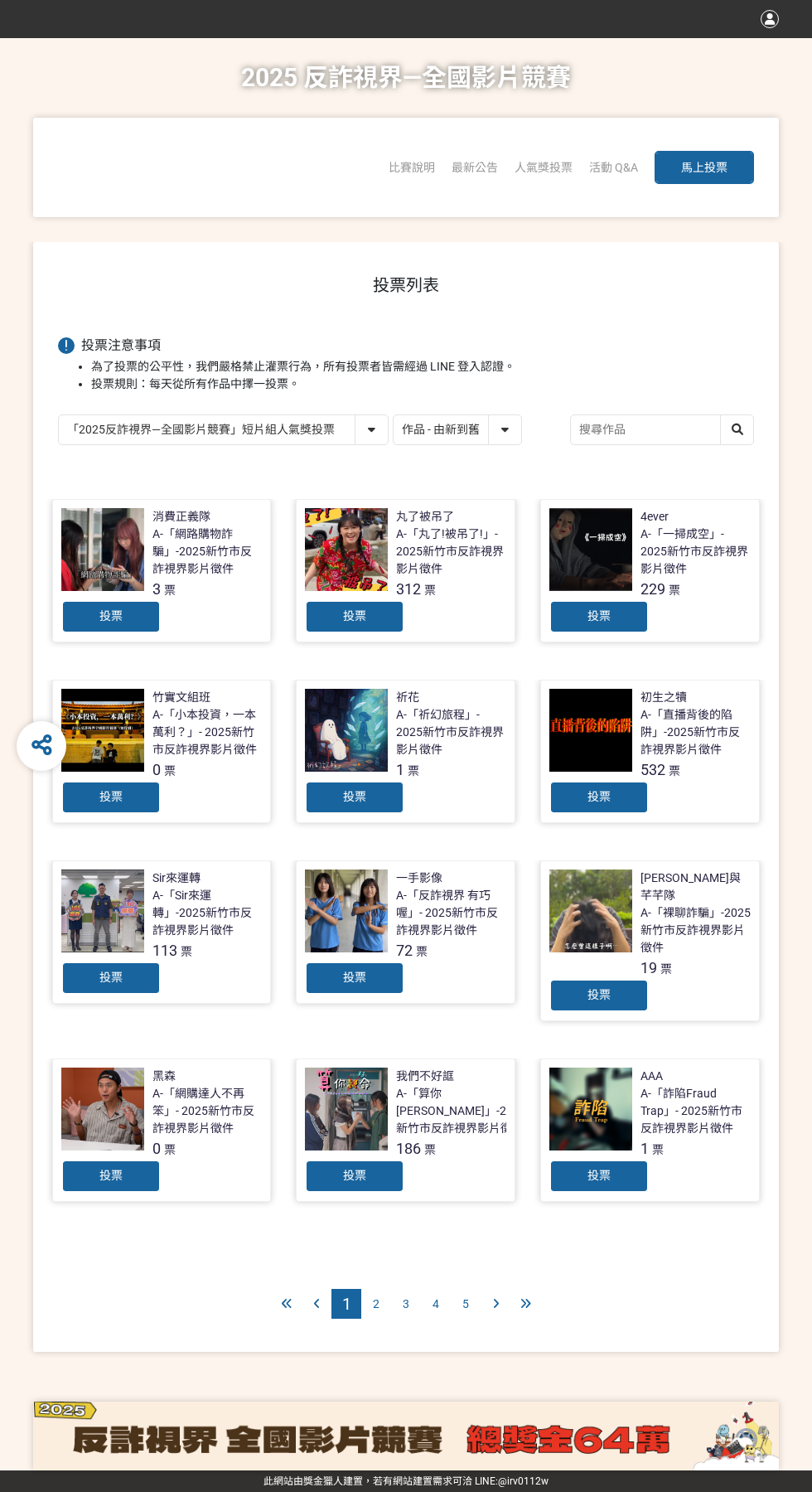
click at [465, 1298] on div "5" at bounding box center [466, 1304] width 30 height 30
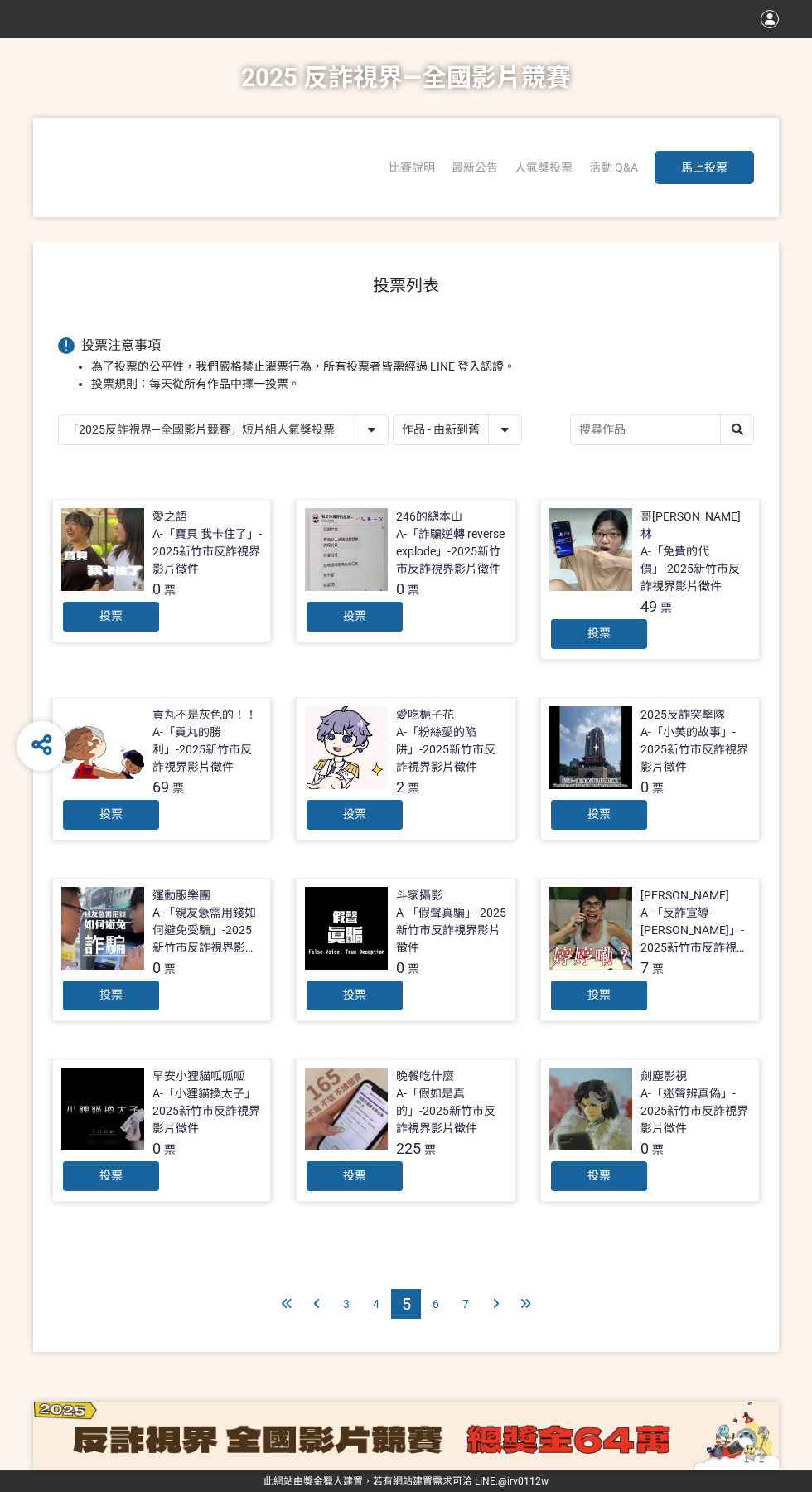
click at [435, 1297] on span "6" at bounding box center [436, 1304] width 7 height 14
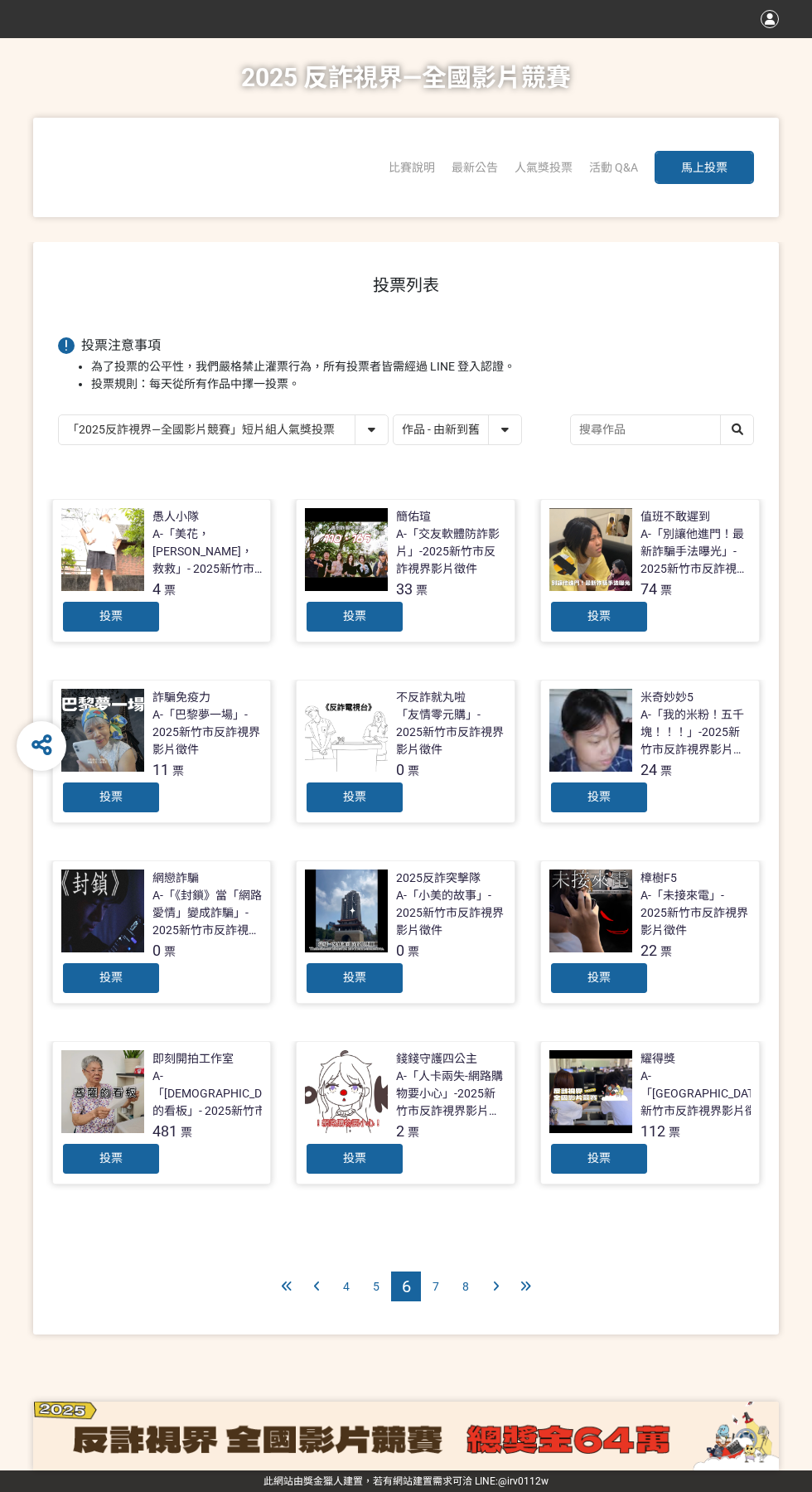
click at [92, 1174] on div "投票" at bounding box center [111, 1158] width 100 height 33
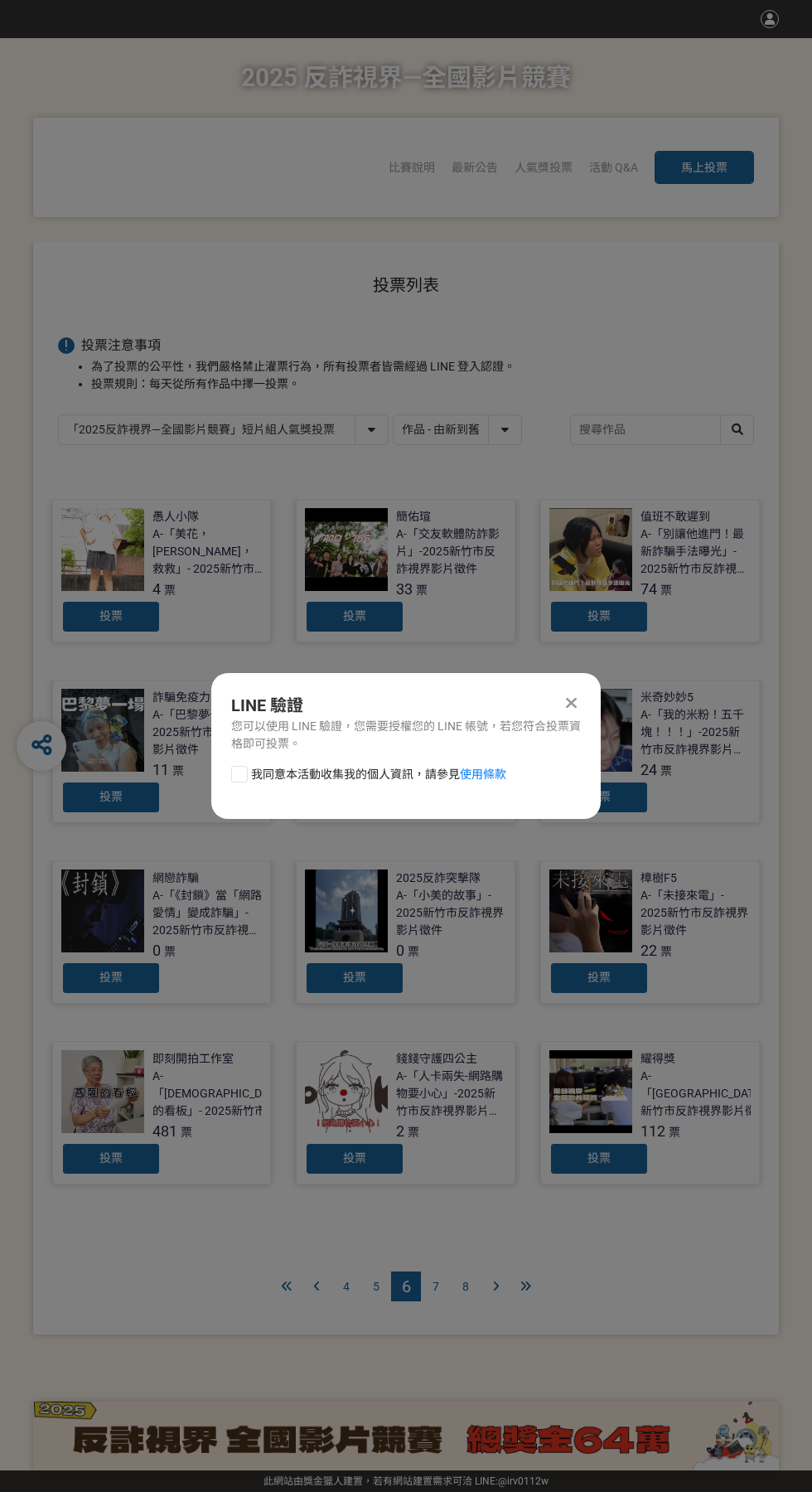
click at [239, 812] on div "LINE 驗證 您可以使用 LINE 驗證，您需要授權您的 LINE 帳號，若您符合投票資格即可投票。 我同意本活動收集我的個人資訊，請參見 使用條款" at bounding box center [406, 745] width 390 height 146
click at [242, 795] on div "我同意本活動收集我的個人資訊，請參見 使用條款" at bounding box center [406, 782] width 390 height 33
click at [222, 795] on div "我同意本活動收集我的個人資訊，請參見 使用條款" at bounding box center [406, 782] width 390 height 33
click at [238, 774] on div at bounding box center [239, 773] width 16 height 16
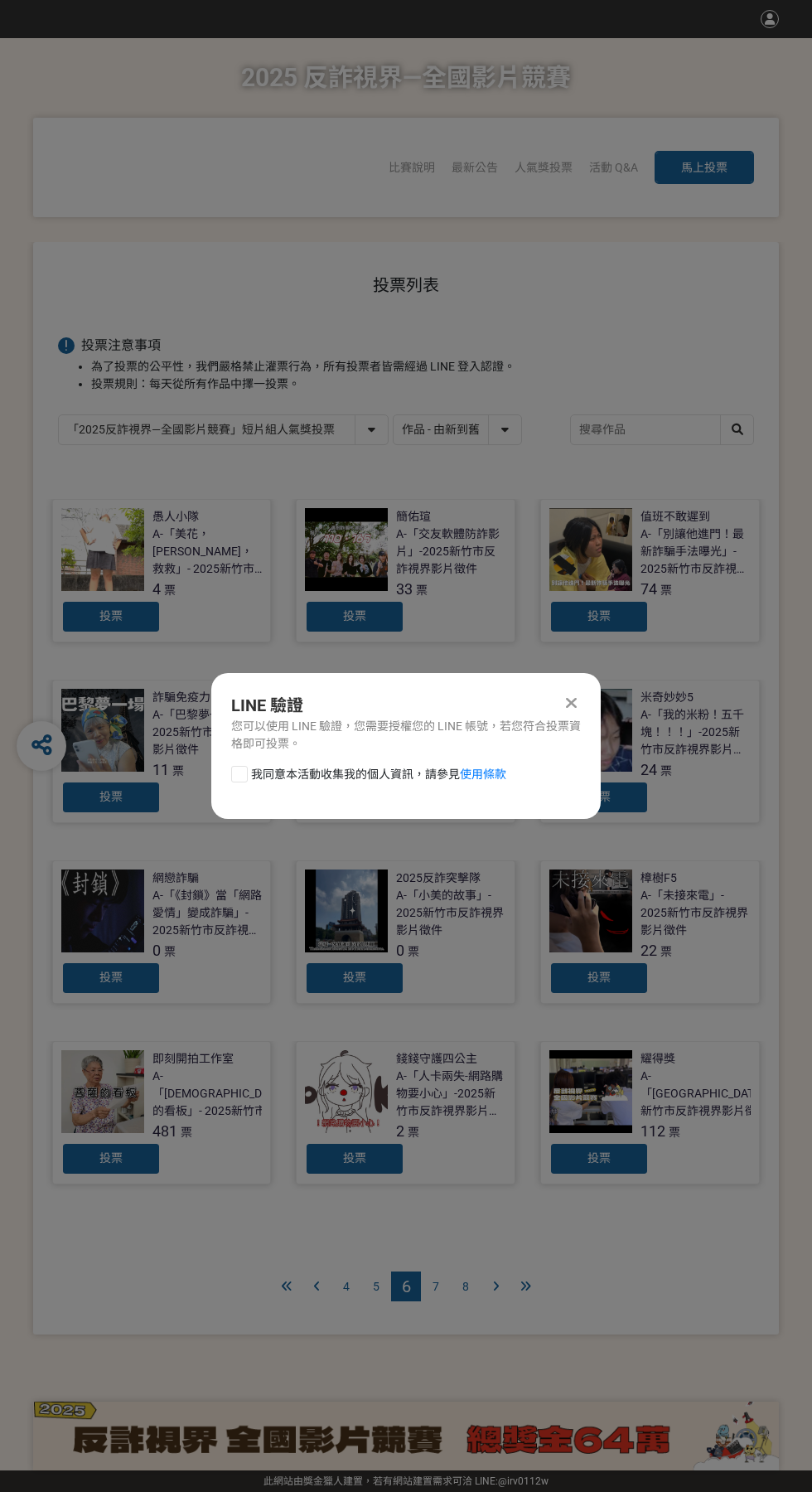
checkbox input "true"
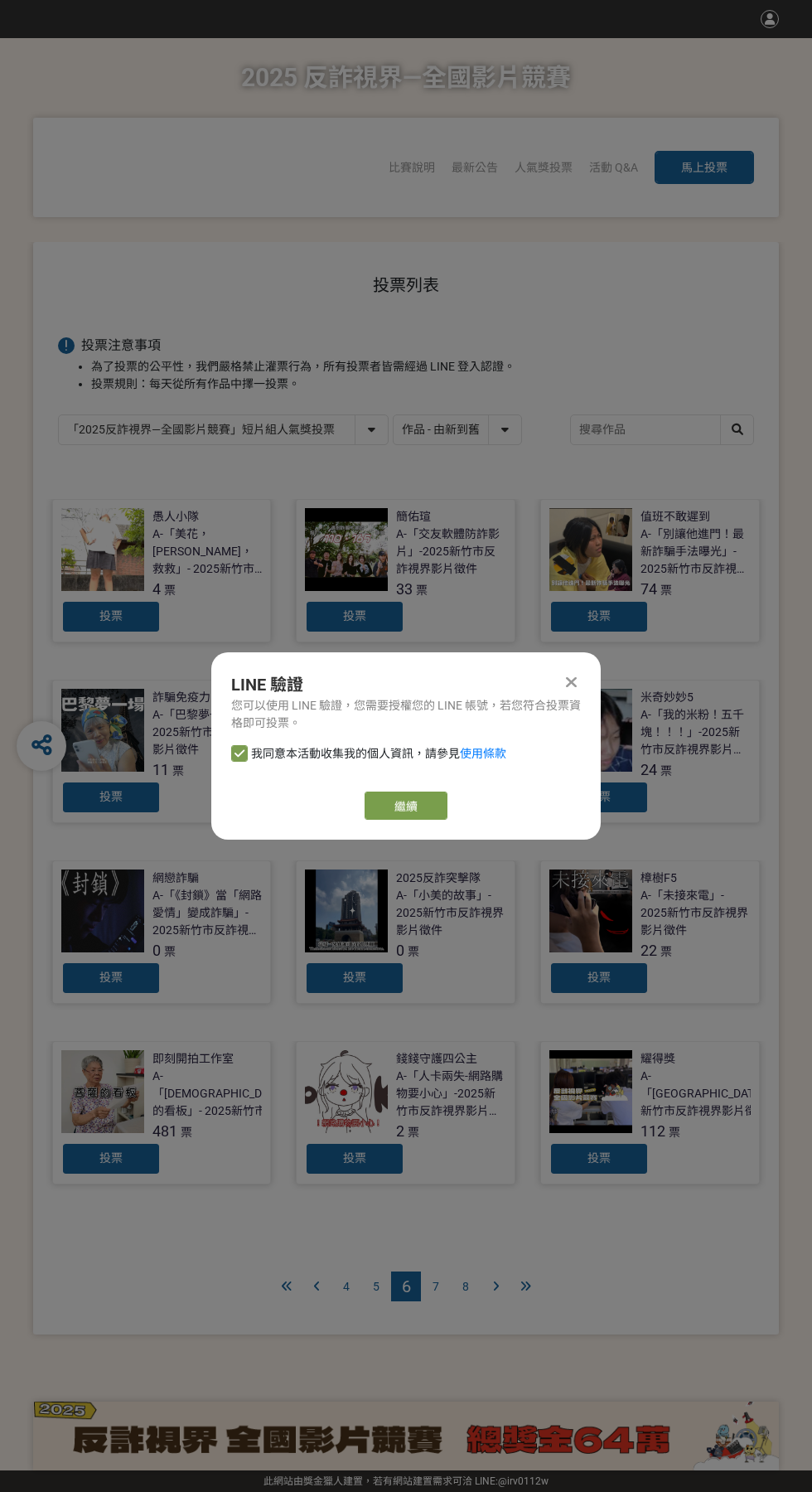
click at [216, 788] on div "LINE 驗證 您可以使用 LINE 驗證，您需要授權您的 LINE 帳號，若您符合投票資格即可投票。 我同意本活動收集我的個人資訊，請參見 使用條款 繼續" at bounding box center [406, 746] width 390 height 187
click at [427, 812] on link "繼續" at bounding box center [405, 806] width 83 height 28
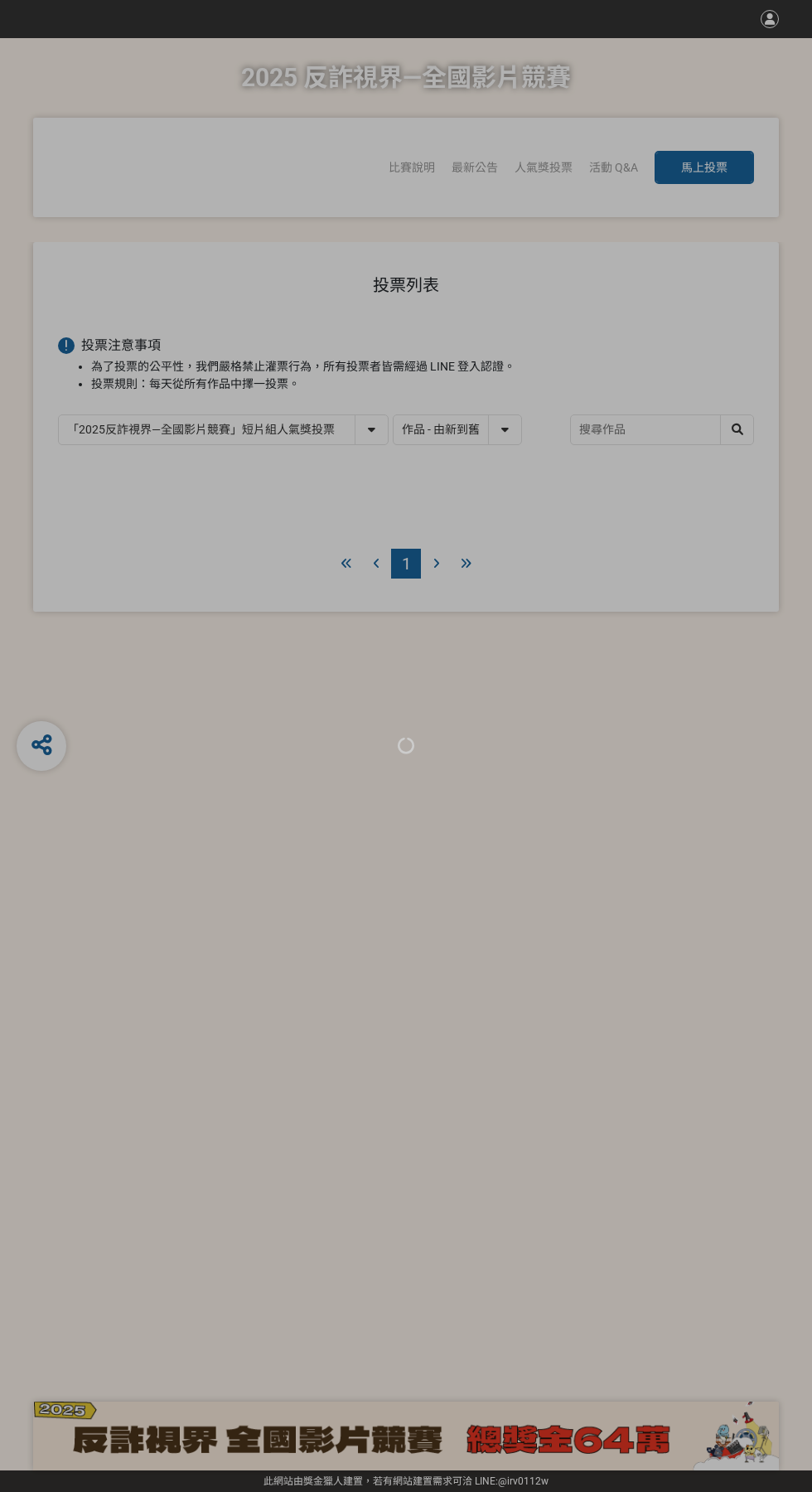
select select "13146"
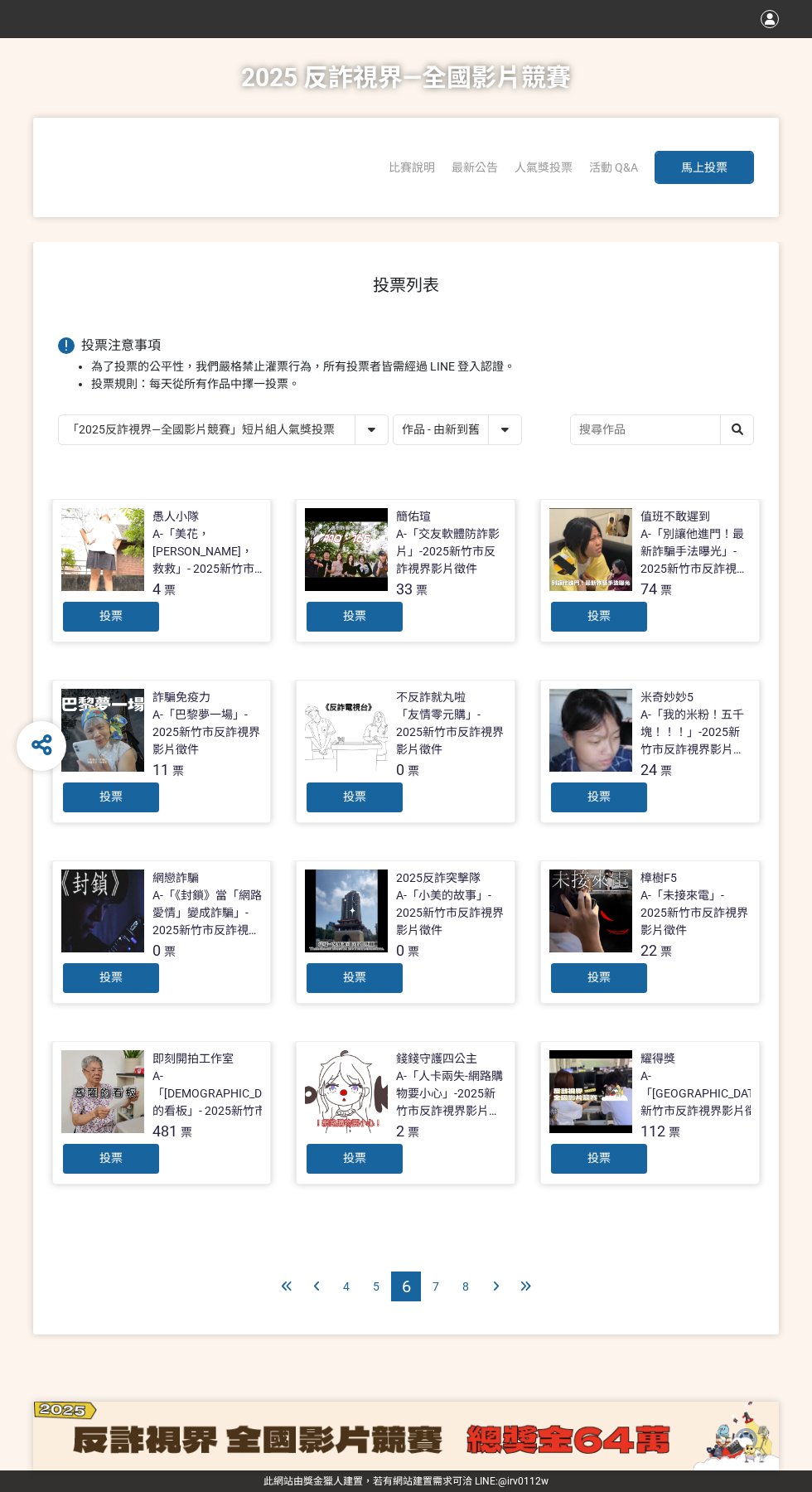
click at [139, 1174] on div "投票" at bounding box center [111, 1158] width 100 height 33
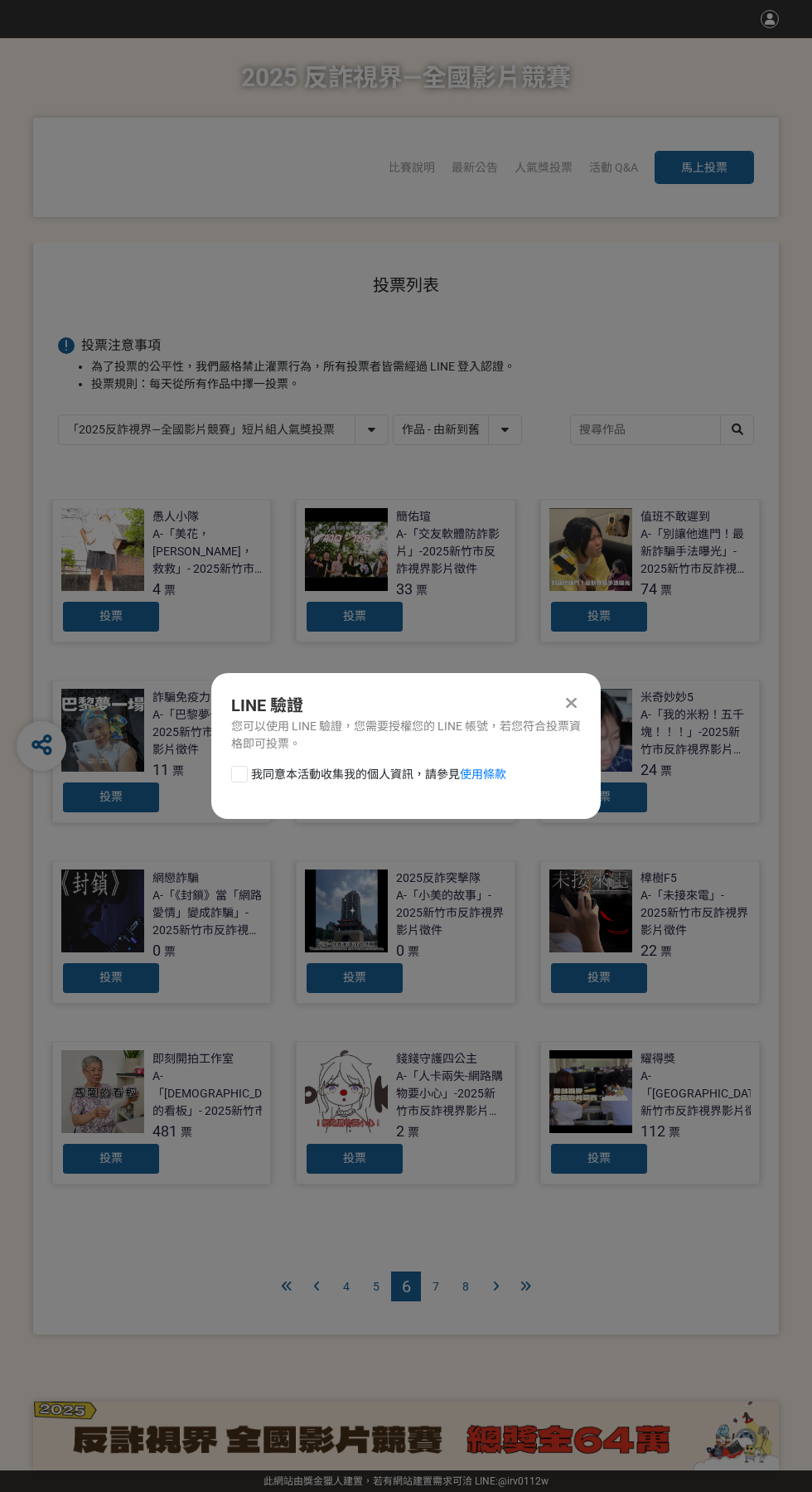
click at [238, 774] on div at bounding box center [239, 773] width 16 height 16
checkbox input "true"
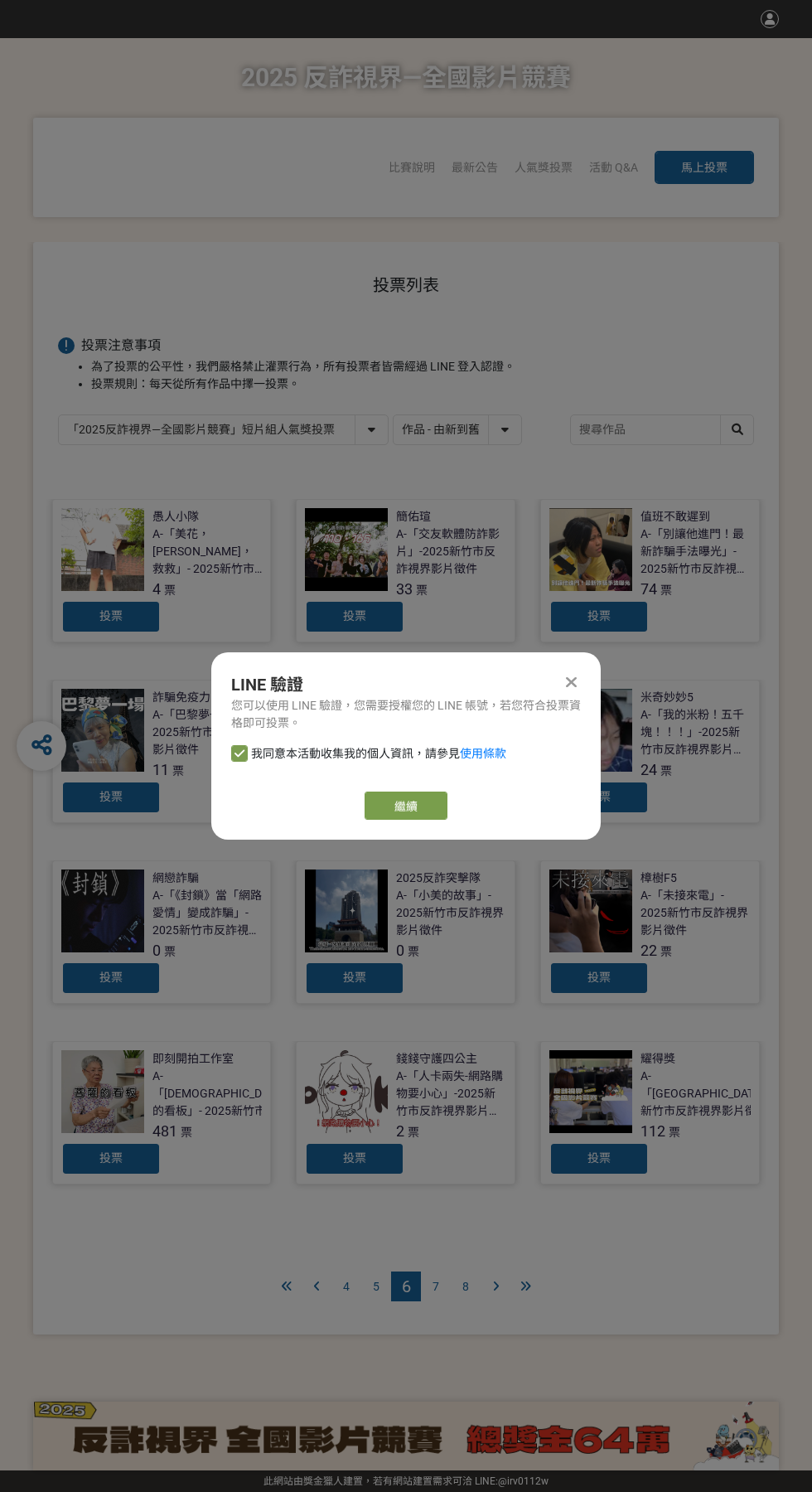
click at [424, 817] on link "繼續" at bounding box center [405, 806] width 83 height 28
click at [416, 814] on link "繼續" at bounding box center [405, 806] width 83 height 28
